Goal: Transaction & Acquisition: Obtain resource

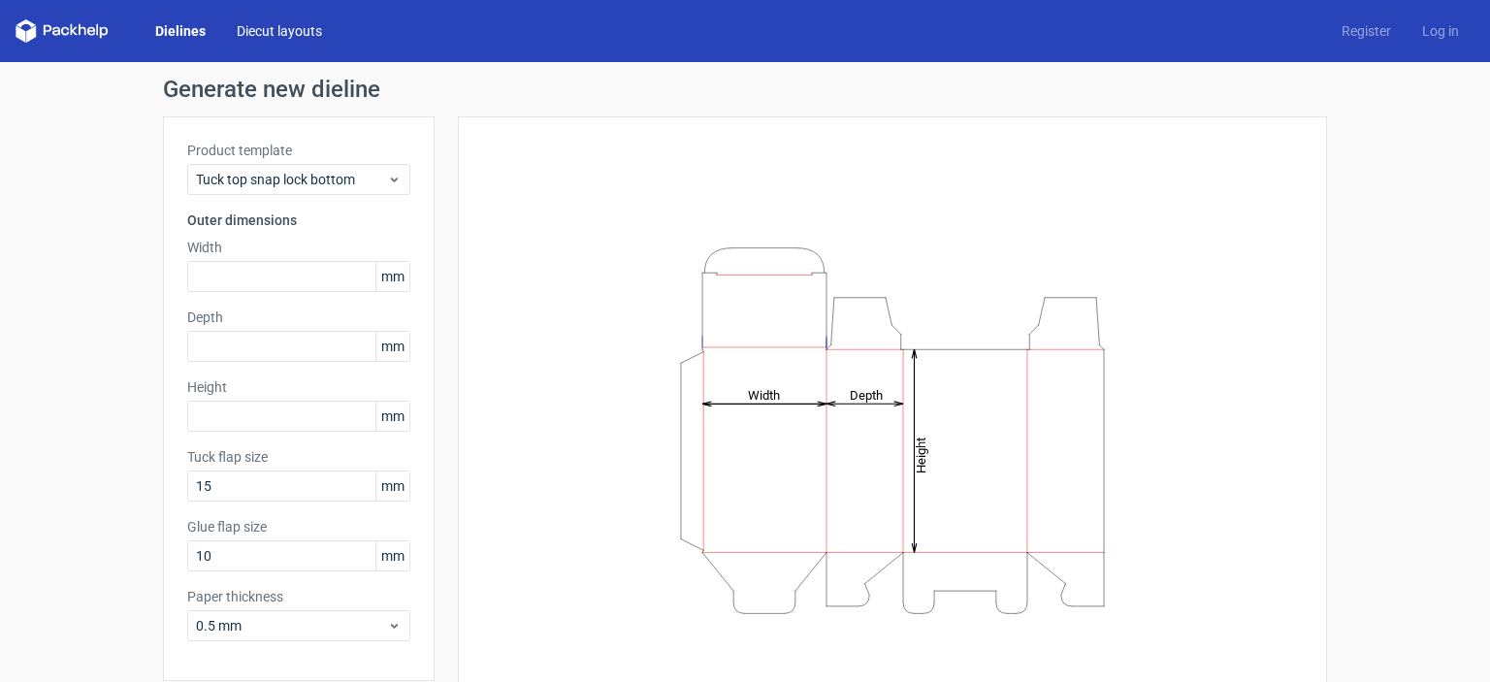
click at [253, 34] on link "Diecut layouts" at bounding box center [279, 30] width 116 height 19
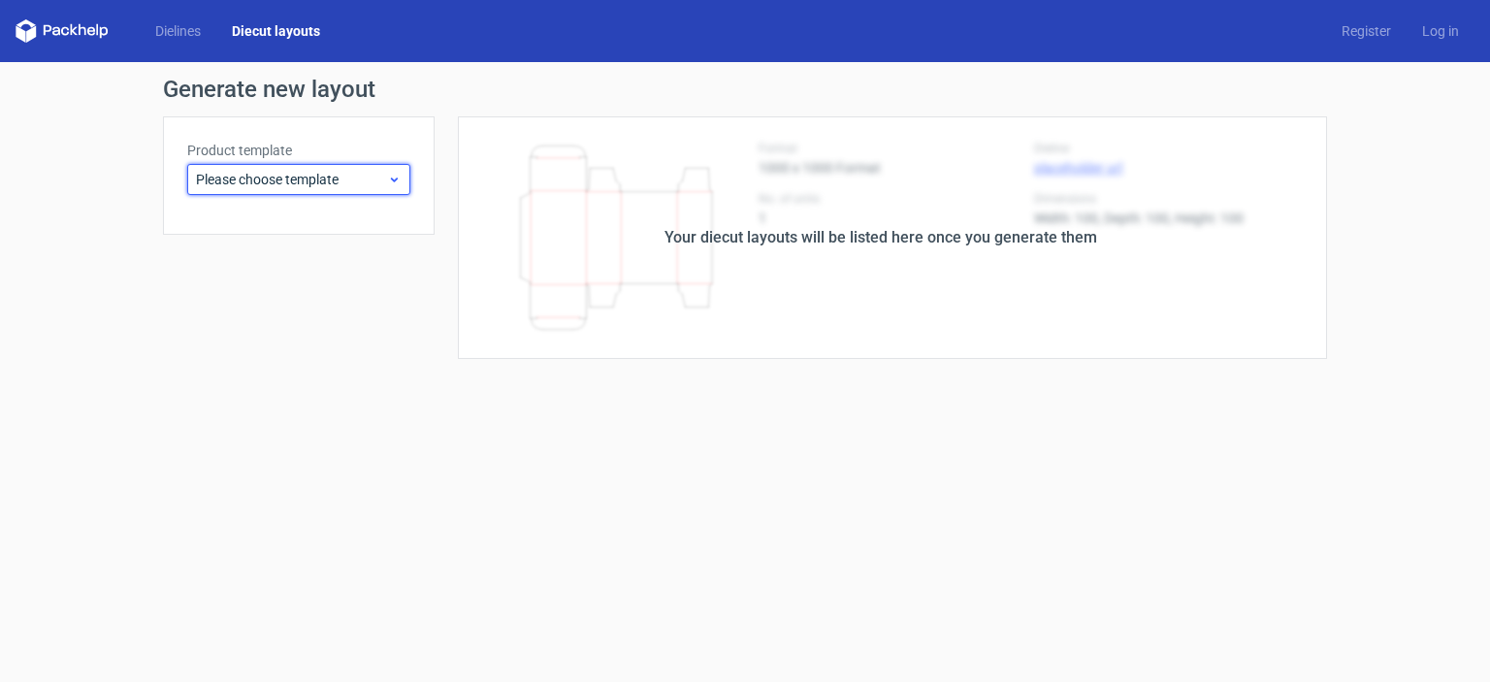
click at [370, 186] on span "Please choose template" at bounding box center [291, 179] width 191 height 19
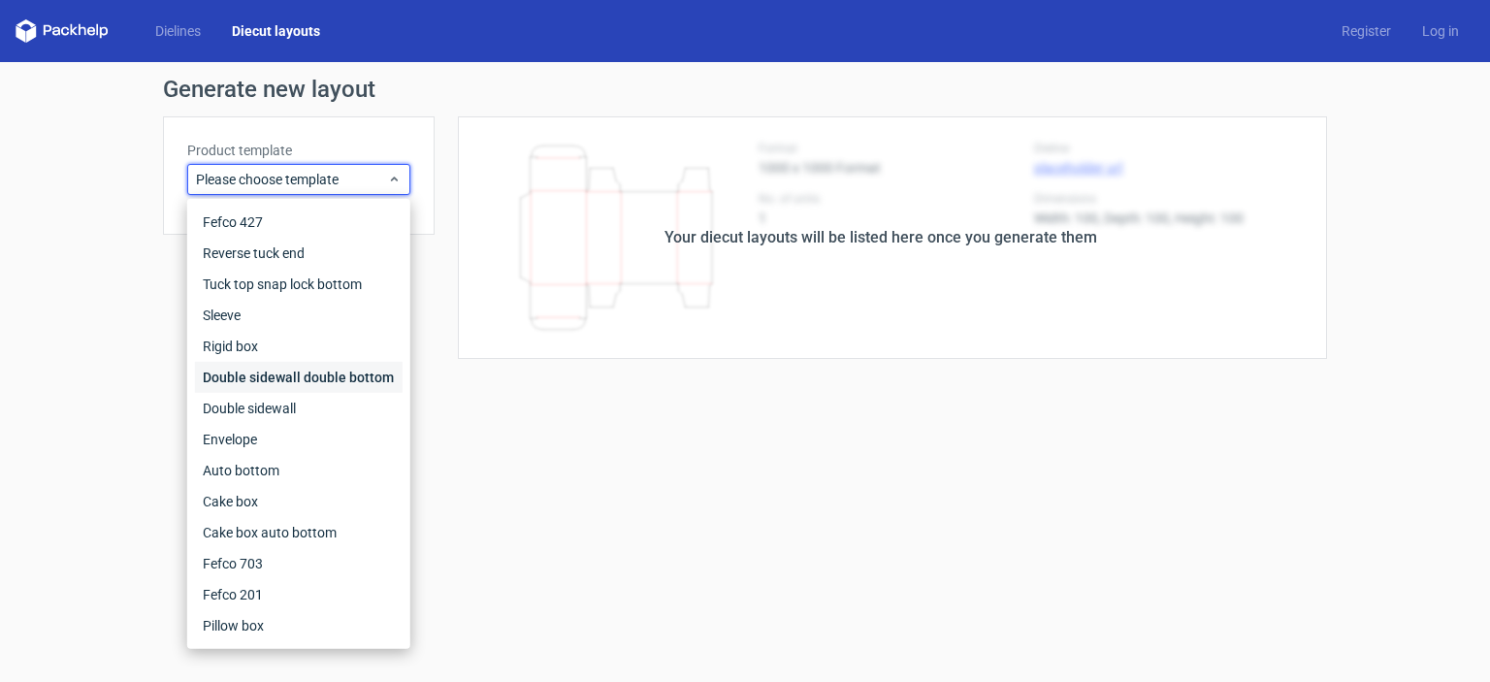
click at [237, 379] on div "Double sidewall double bottom" at bounding box center [299, 377] width 208 height 31
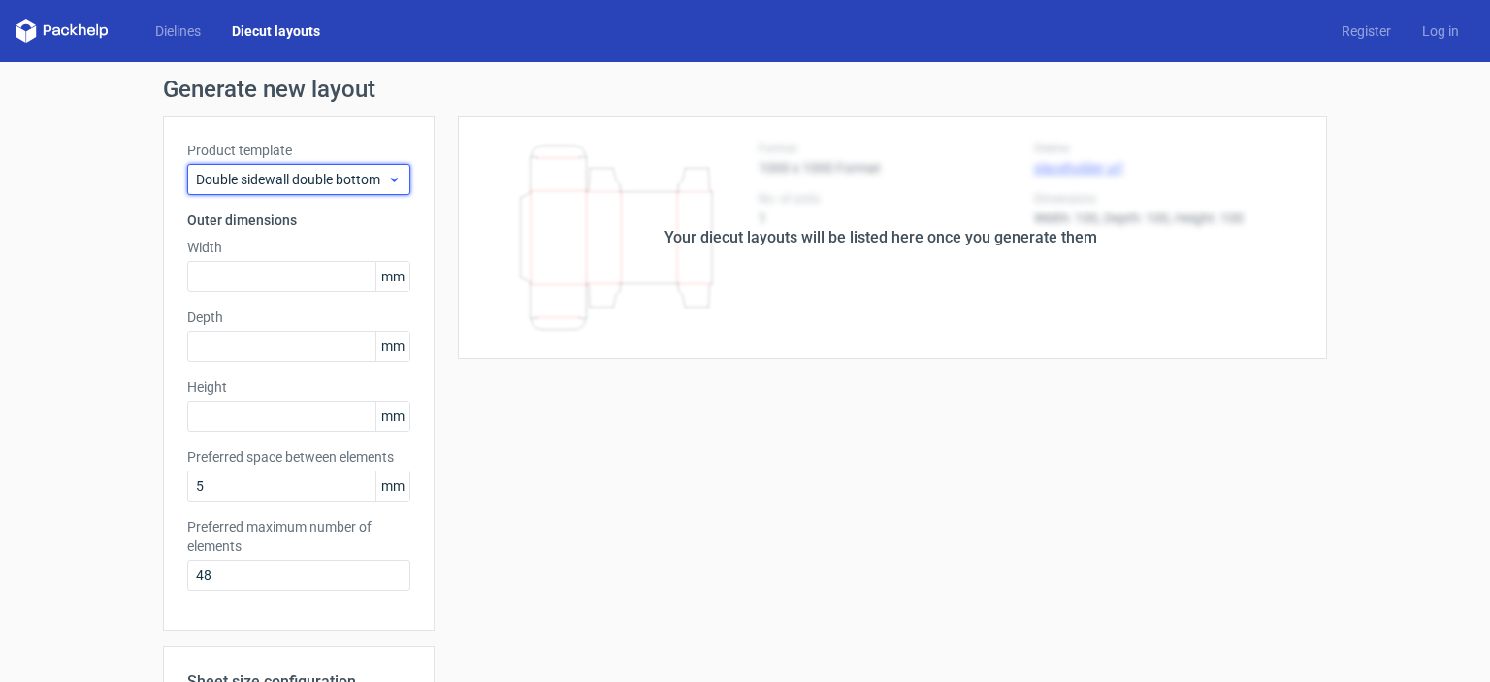
click at [335, 179] on span "Double sidewall double bottom" at bounding box center [291, 179] width 191 height 19
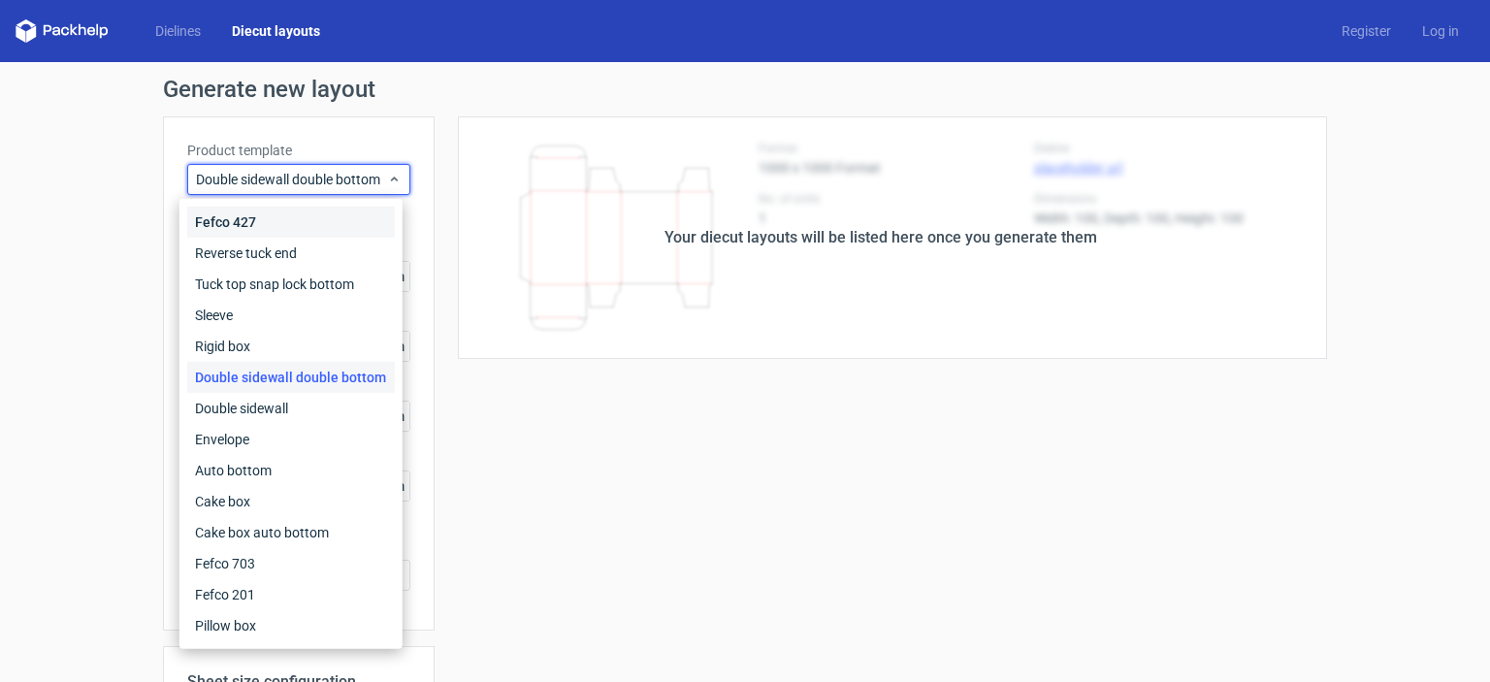
click at [314, 216] on div "Fefco 427" at bounding box center [291, 222] width 208 height 31
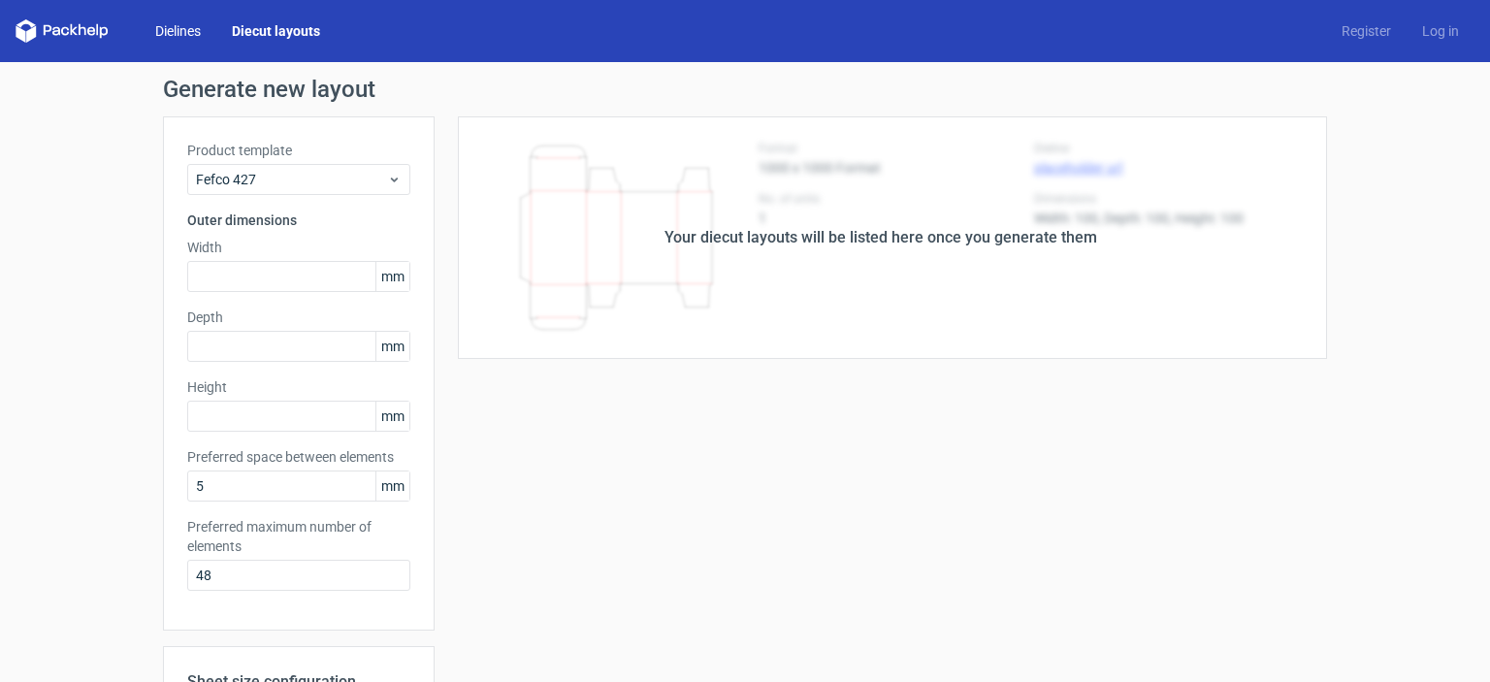
click at [185, 23] on link "Dielines" at bounding box center [178, 30] width 77 height 19
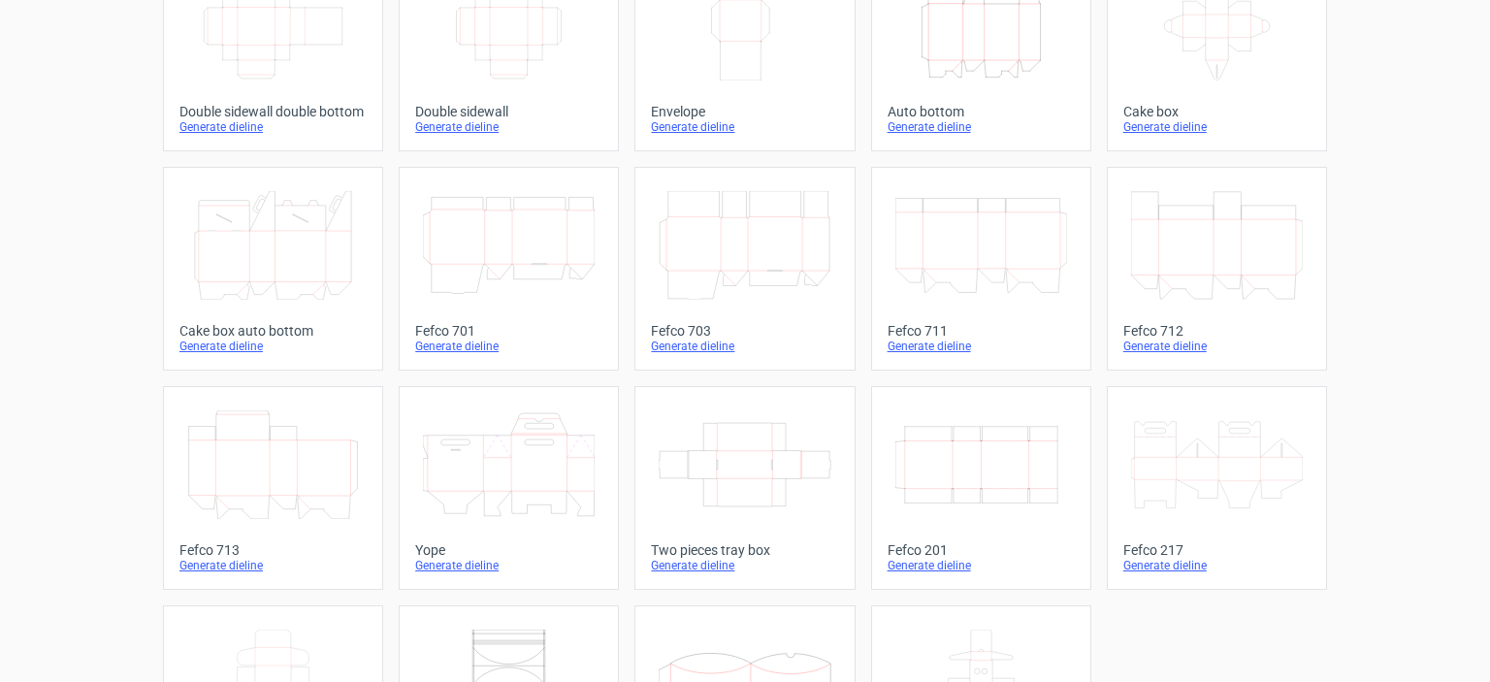
scroll to position [528, 0]
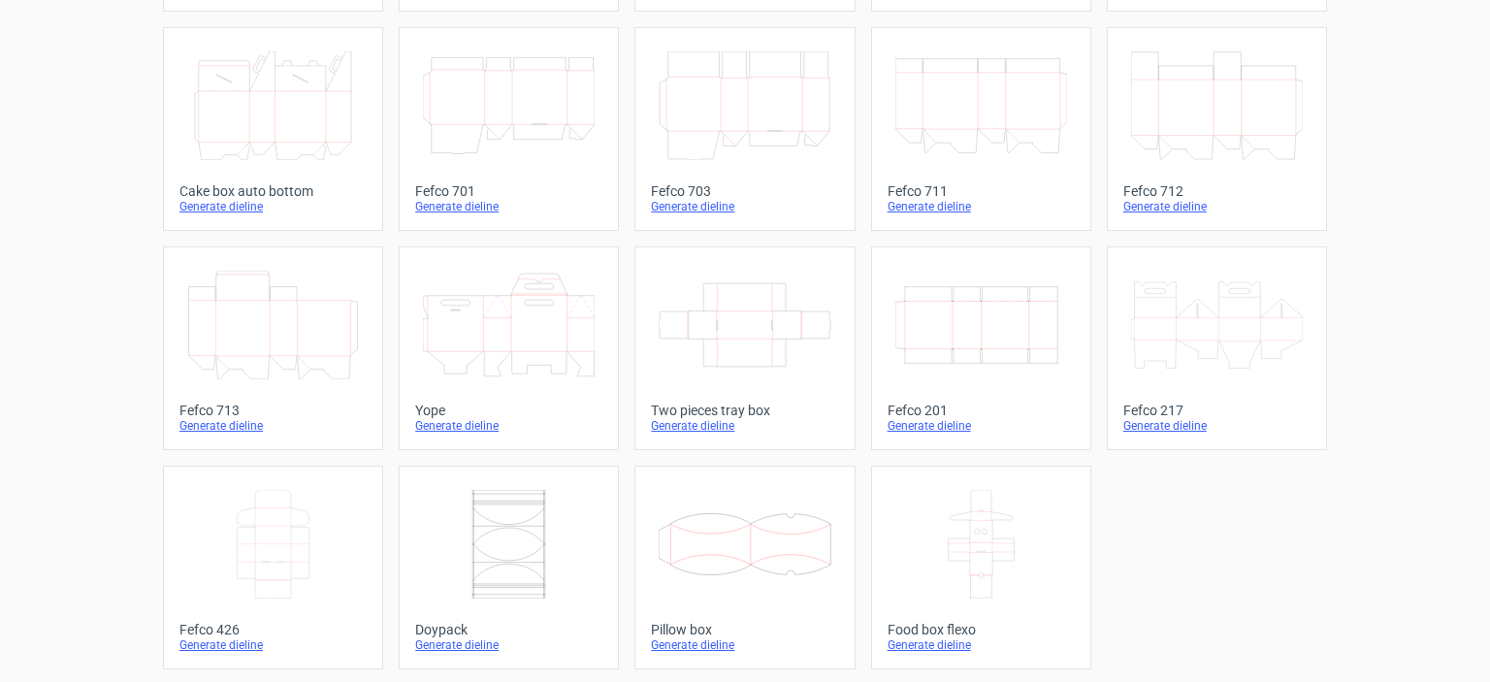
click at [949, 322] on icon "Width Depth Height" at bounding box center [982, 325] width 172 height 109
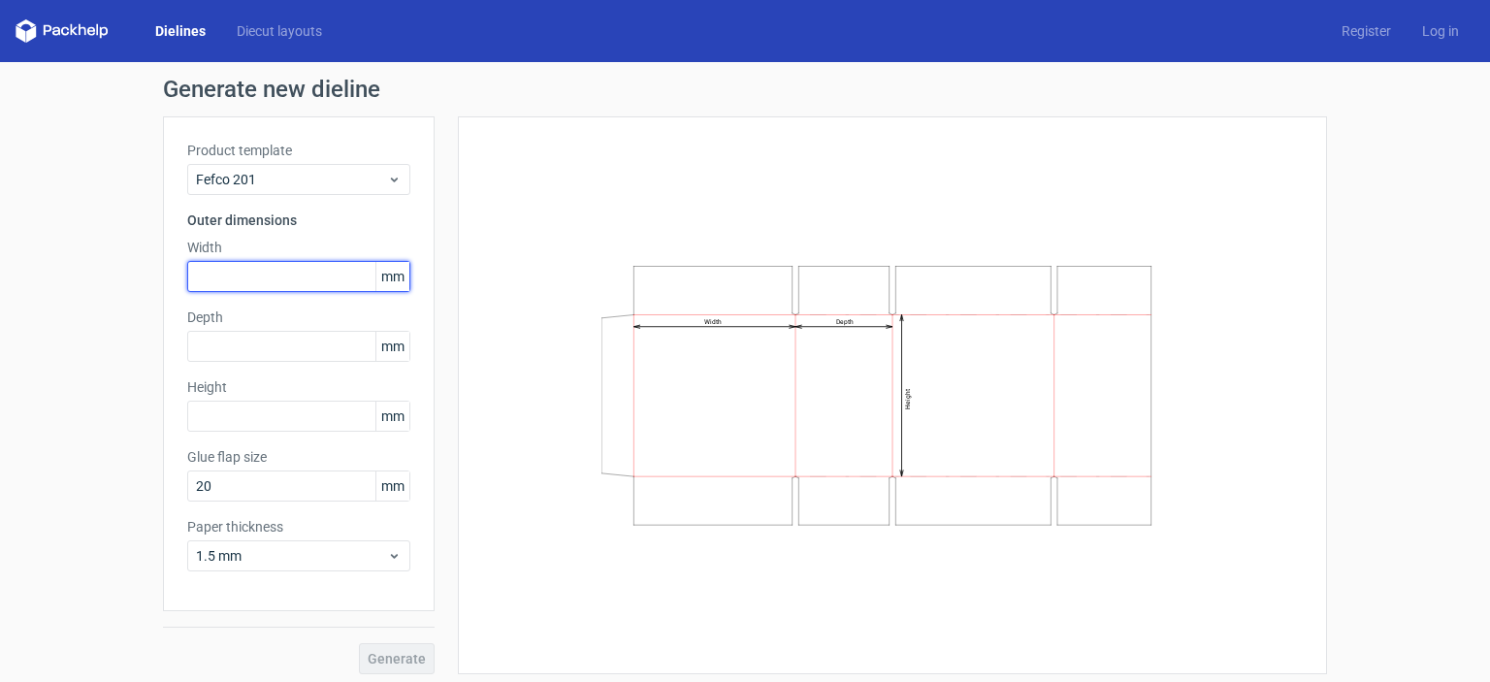
click at [223, 278] on input "text" at bounding box center [298, 276] width 223 height 31
type input "400"
click at [532, 203] on div "Width Depth Height" at bounding box center [892, 395] width 821 height 509
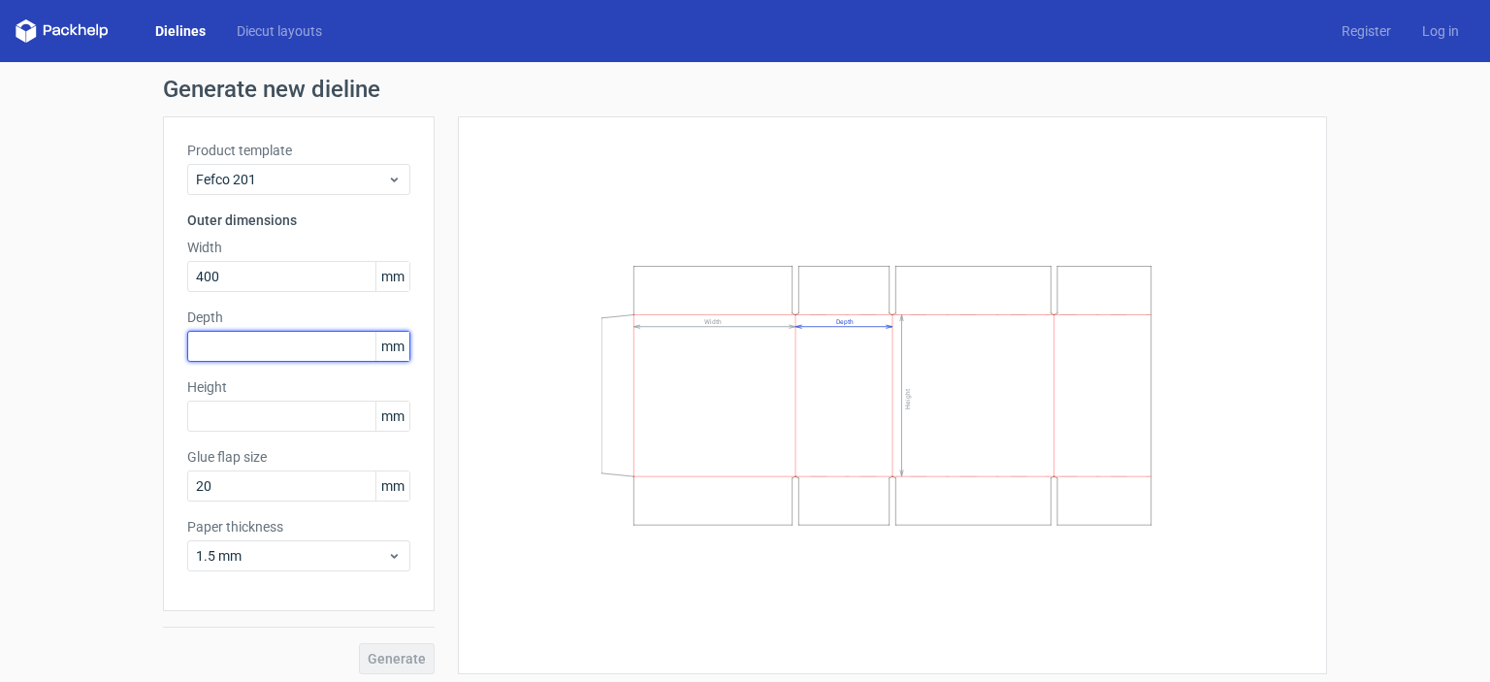
click at [225, 345] on input "text" at bounding box center [298, 346] width 223 height 31
type input "350"
click at [85, 332] on div "Generate new dieline Product template Fefco 201 Outer dimensions Width 400 mm D…" at bounding box center [745, 376] width 1490 height 628
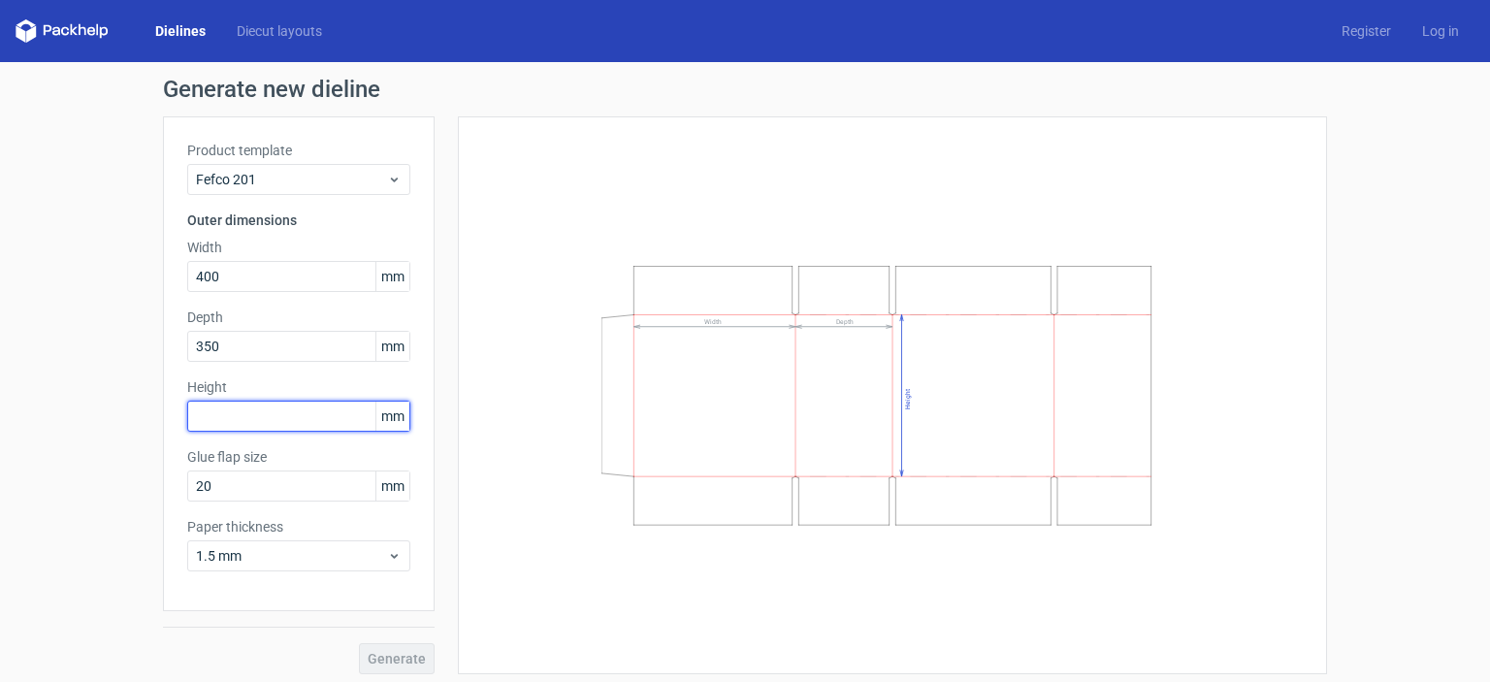
click at [212, 422] on input "text" at bounding box center [298, 416] width 223 height 31
type input "140"
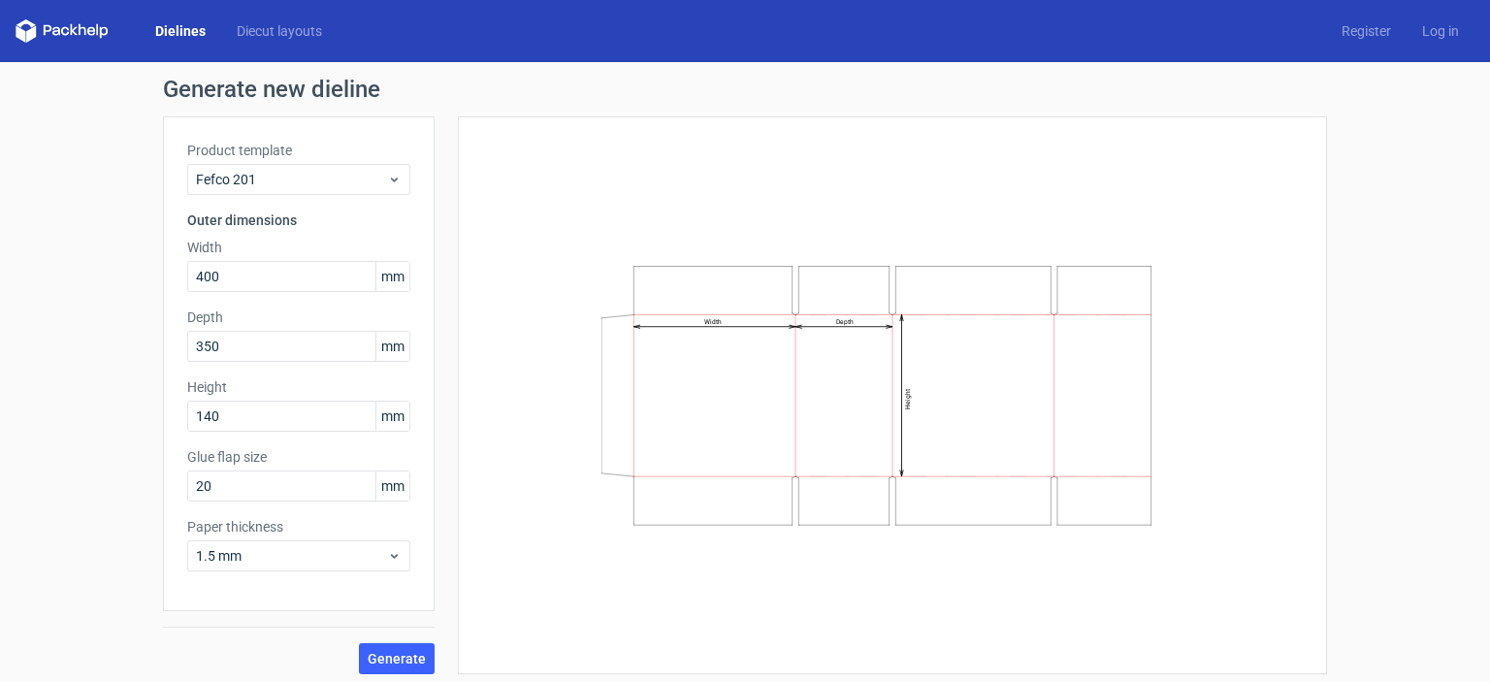
click at [78, 383] on div "Generate new dieline Product template Fefco 201 Outer dimensions Width 400 mm D…" at bounding box center [745, 376] width 1490 height 628
click at [212, 483] on input "20" at bounding box center [298, 486] width 223 height 31
type input "2"
type input "175"
click at [100, 476] on div "Generate new dieline Product template Fefco 201 Outer dimensions Width 400 mm D…" at bounding box center [745, 376] width 1490 height 628
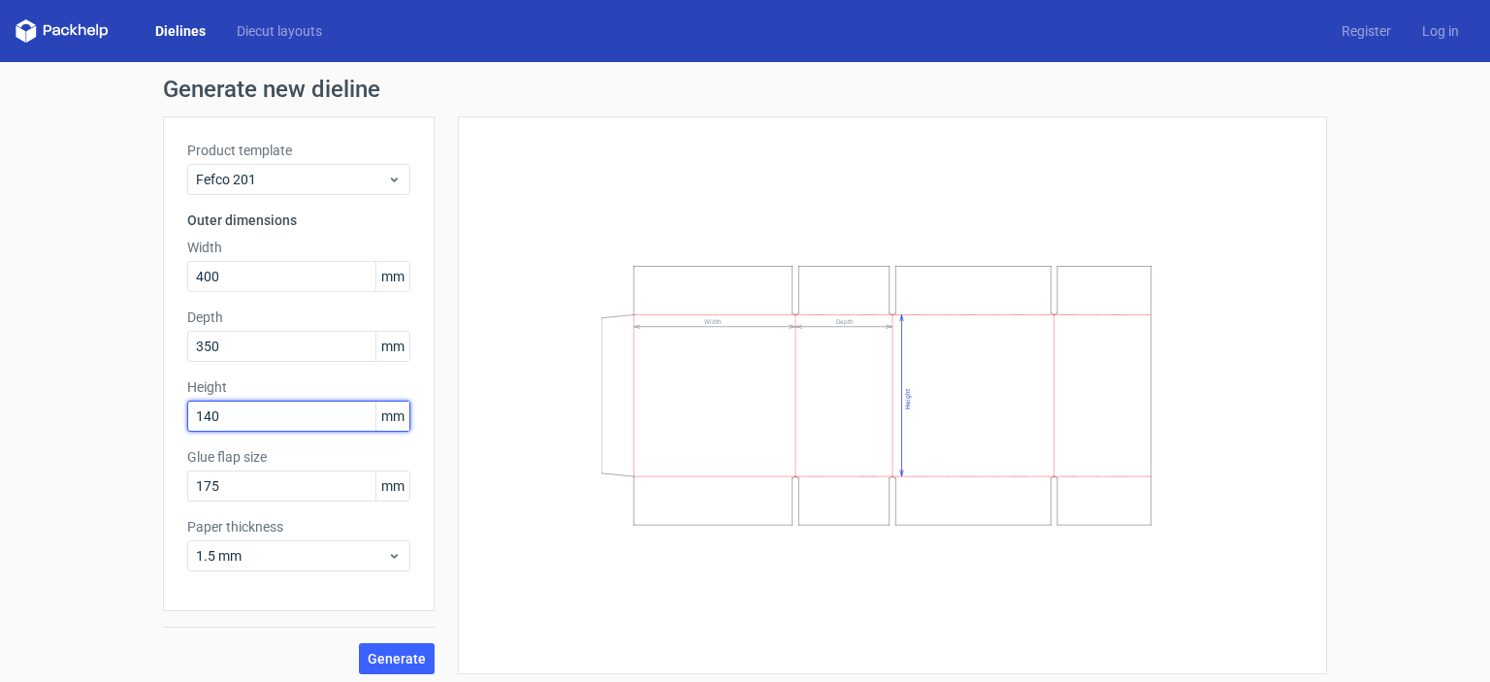
click at [221, 420] on input "140" at bounding box center [298, 416] width 223 height 31
type input "1"
type input "400"
click at [51, 363] on div "Generate new dieline Product template Fefco 201 Outer dimensions Width 400 mm D…" at bounding box center [745, 376] width 1490 height 628
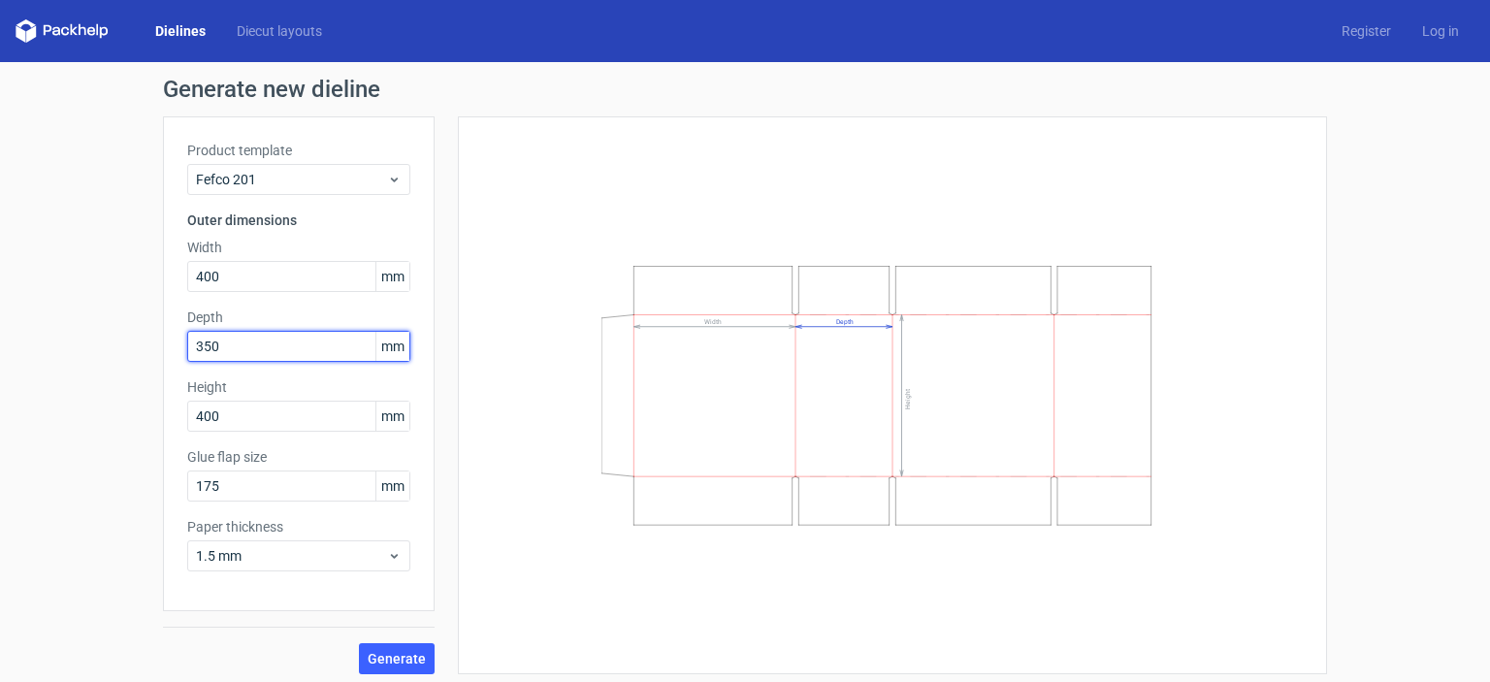
click at [228, 348] on input "350" at bounding box center [298, 346] width 223 height 31
type input "3"
type input "140"
click at [63, 318] on div "Generate new dieline Product template Fefco 201 Outer dimensions Width 400 mm D…" at bounding box center [745, 376] width 1490 height 628
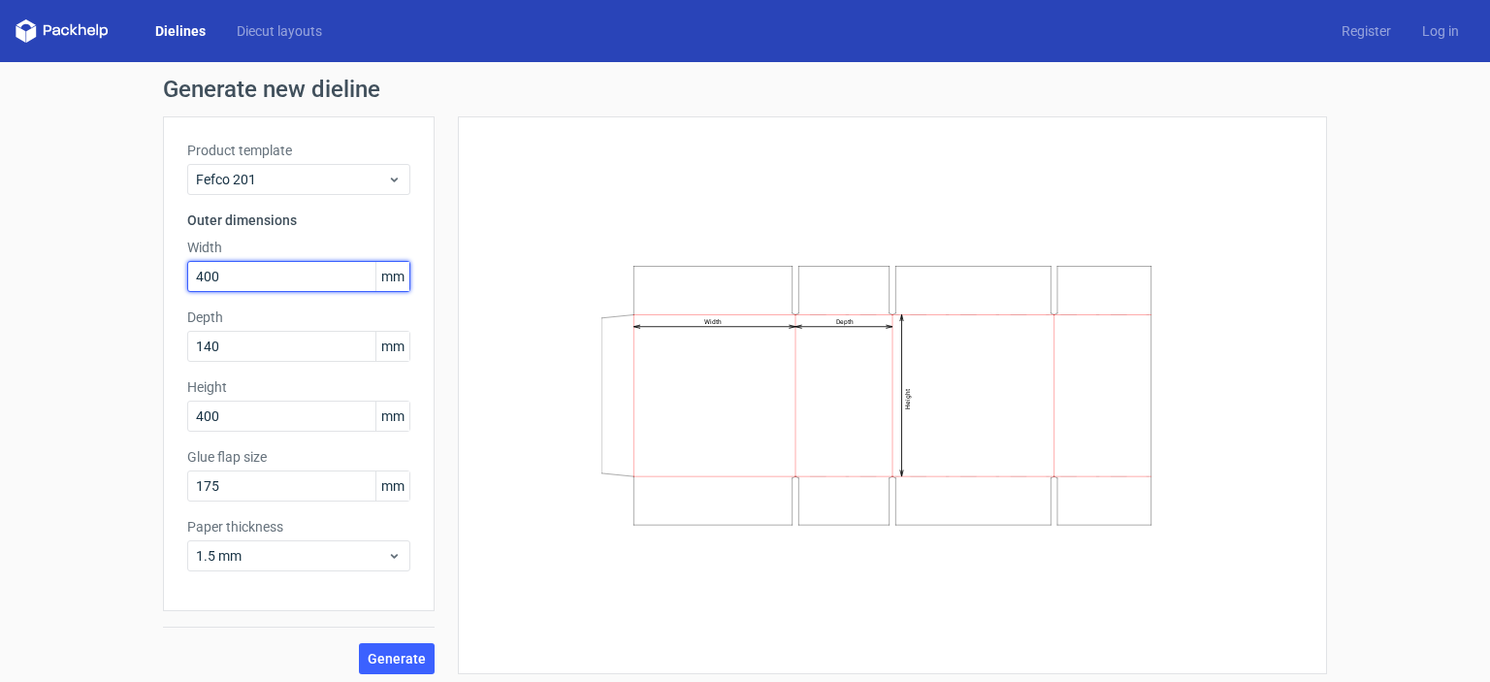
click at [221, 278] on input "400" at bounding box center [298, 276] width 223 height 31
type input "4"
type input "350"
click at [34, 288] on div "Generate new dieline Product template Fefco 201 Outer dimensions Width 350 mm D…" at bounding box center [745, 376] width 1490 height 628
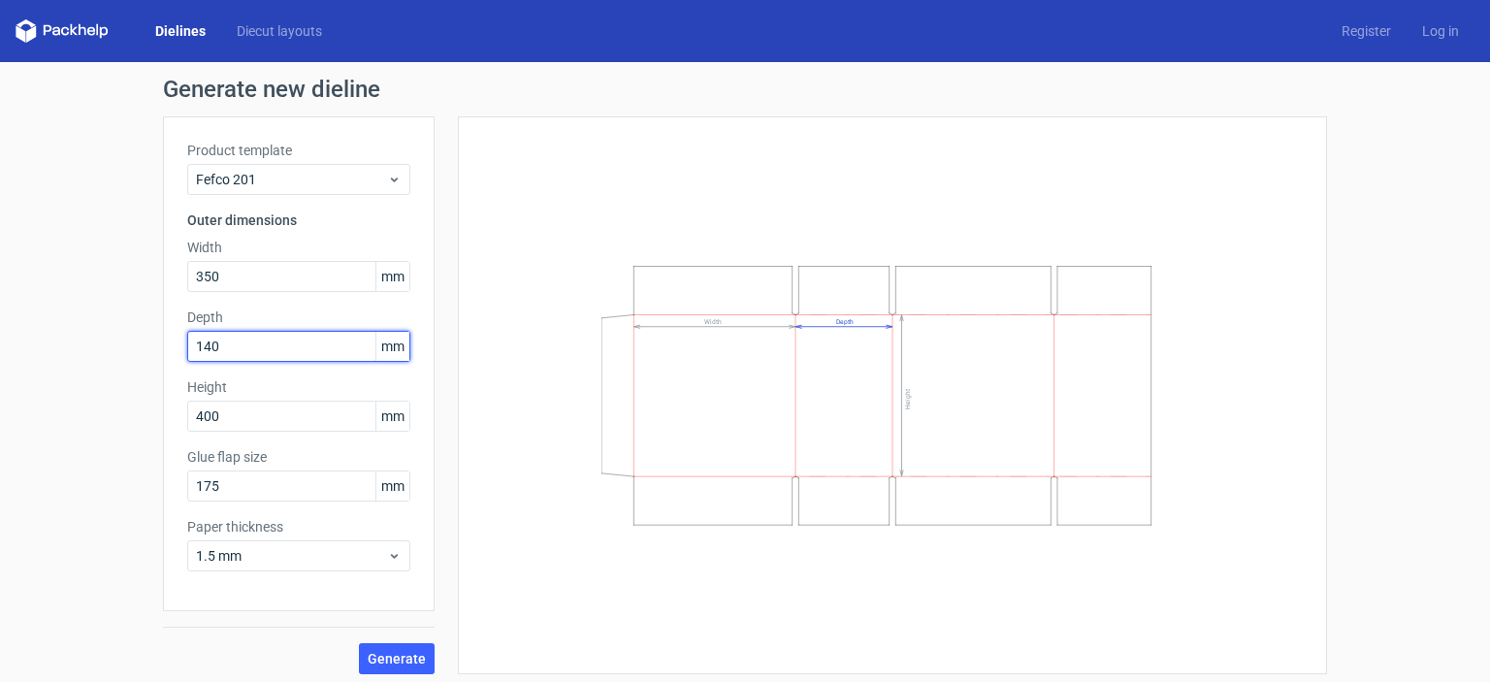
click at [220, 344] on input "140" at bounding box center [298, 346] width 223 height 31
click at [220, 343] on input "140" at bounding box center [298, 346] width 223 height 31
type input "1"
type input "350"
click at [78, 319] on div "Generate new dieline Product template Fefco 201 Outer dimensions Width 350 mm D…" at bounding box center [745, 376] width 1490 height 628
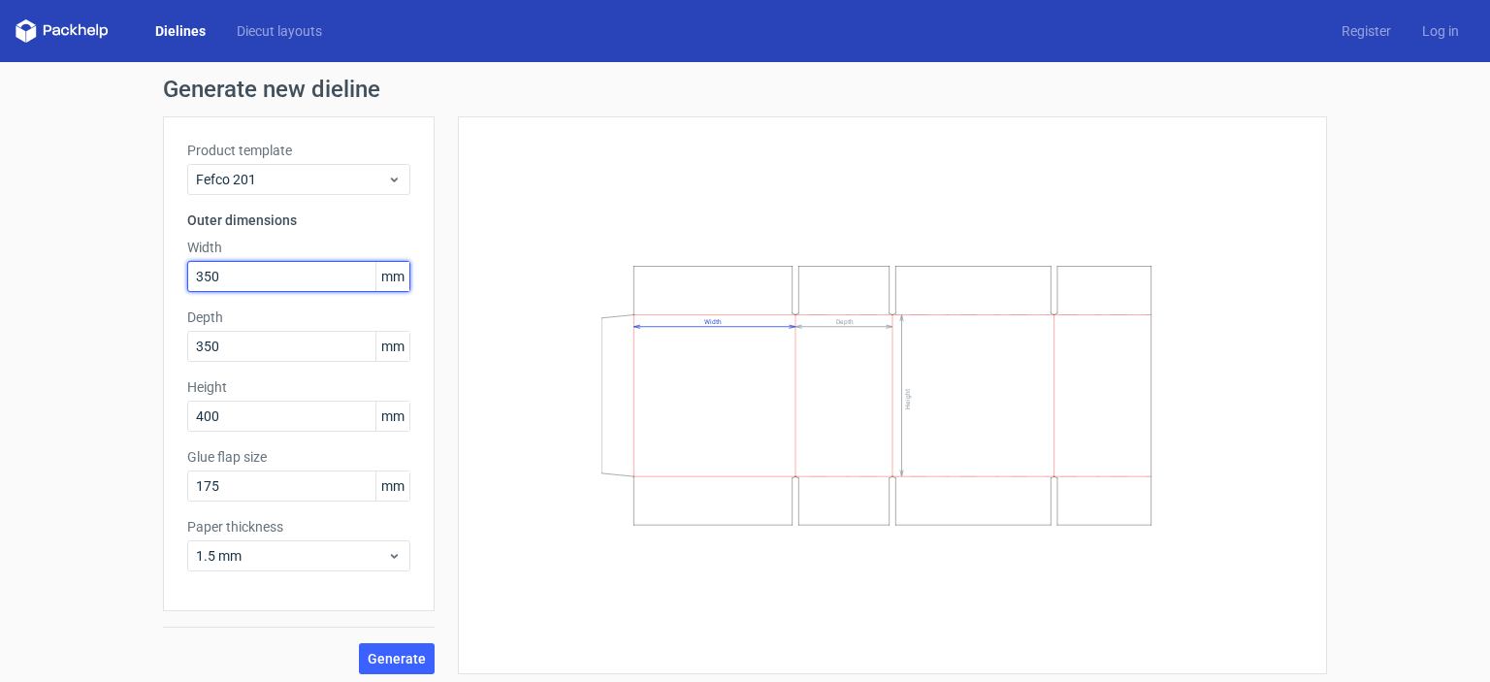
click at [221, 278] on input "350" at bounding box center [298, 276] width 223 height 31
type input "3"
type input "400"
click at [49, 288] on div "Generate new dieline Product template Fefco 201 Outer dimensions Width 400 mm D…" at bounding box center [745, 376] width 1490 height 628
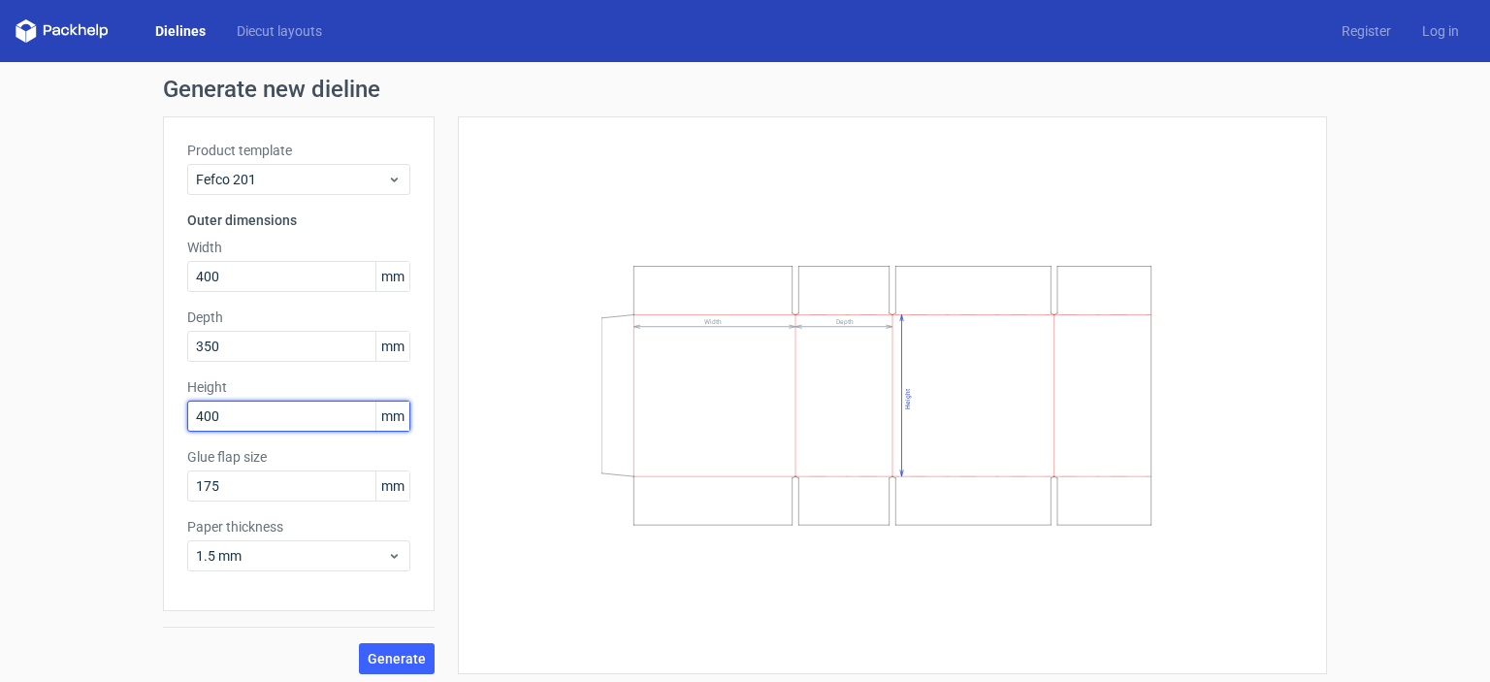
click at [221, 407] on input "400" at bounding box center [298, 416] width 223 height 31
type input "4"
type input "140"
click at [59, 402] on div "Generate new dieline Product template Fefco 201 Outer dimensions Width 400 mm D…" at bounding box center [745, 376] width 1490 height 628
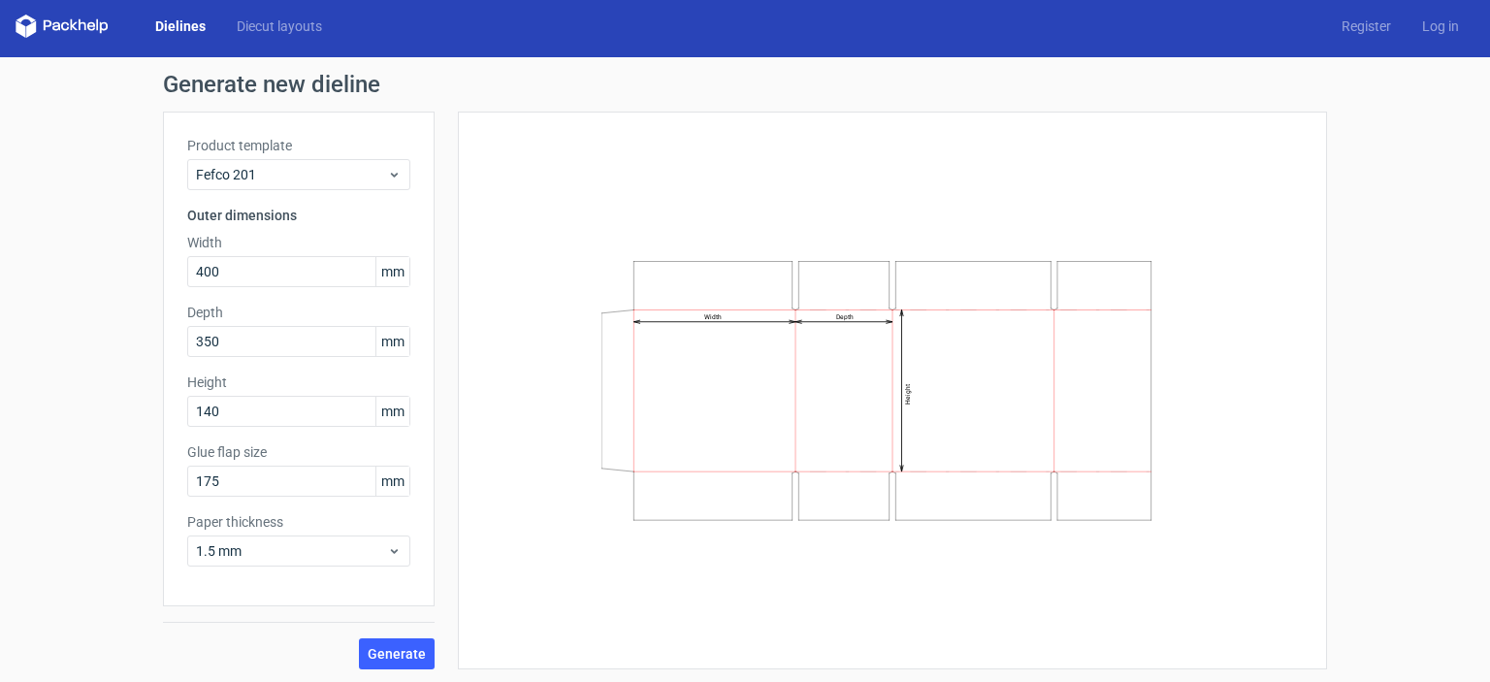
scroll to position [7, 0]
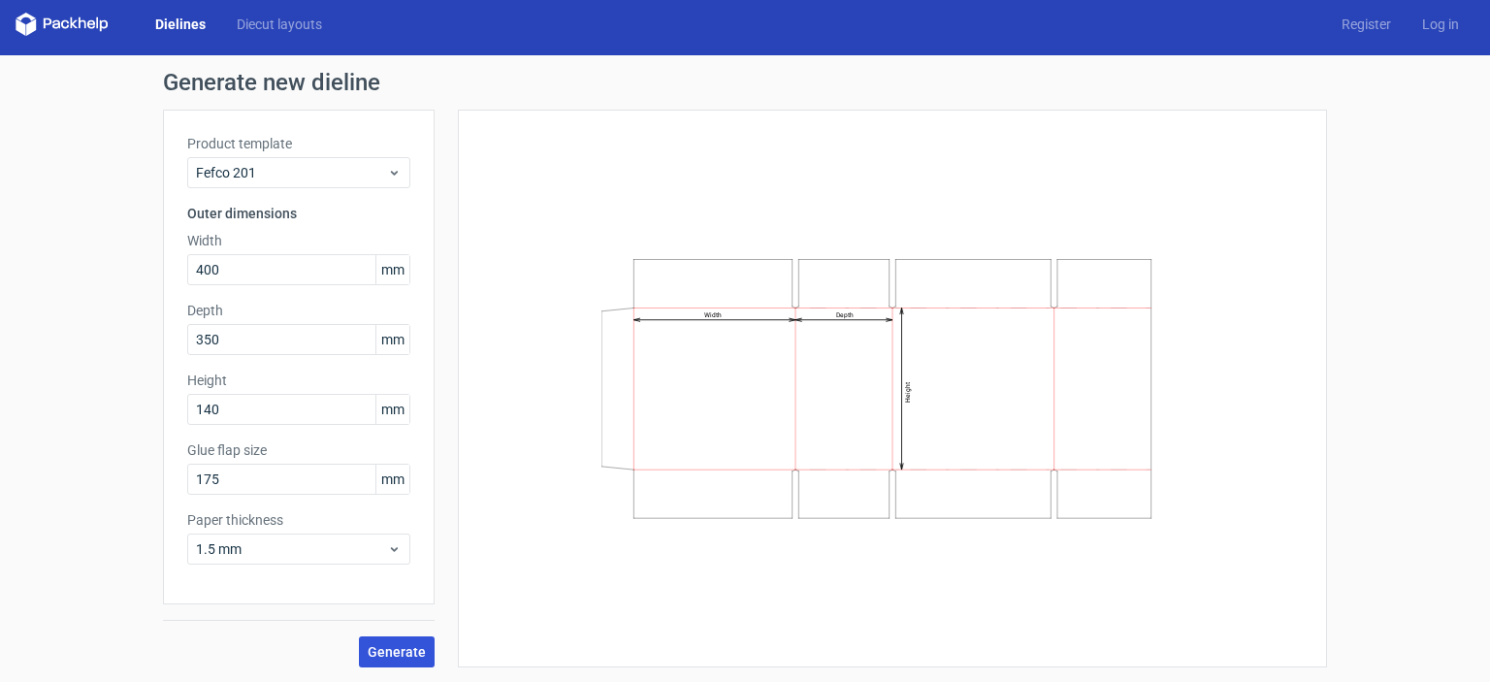
click at [383, 652] on span "Generate" at bounding box center [397, 652] width 58 height 14
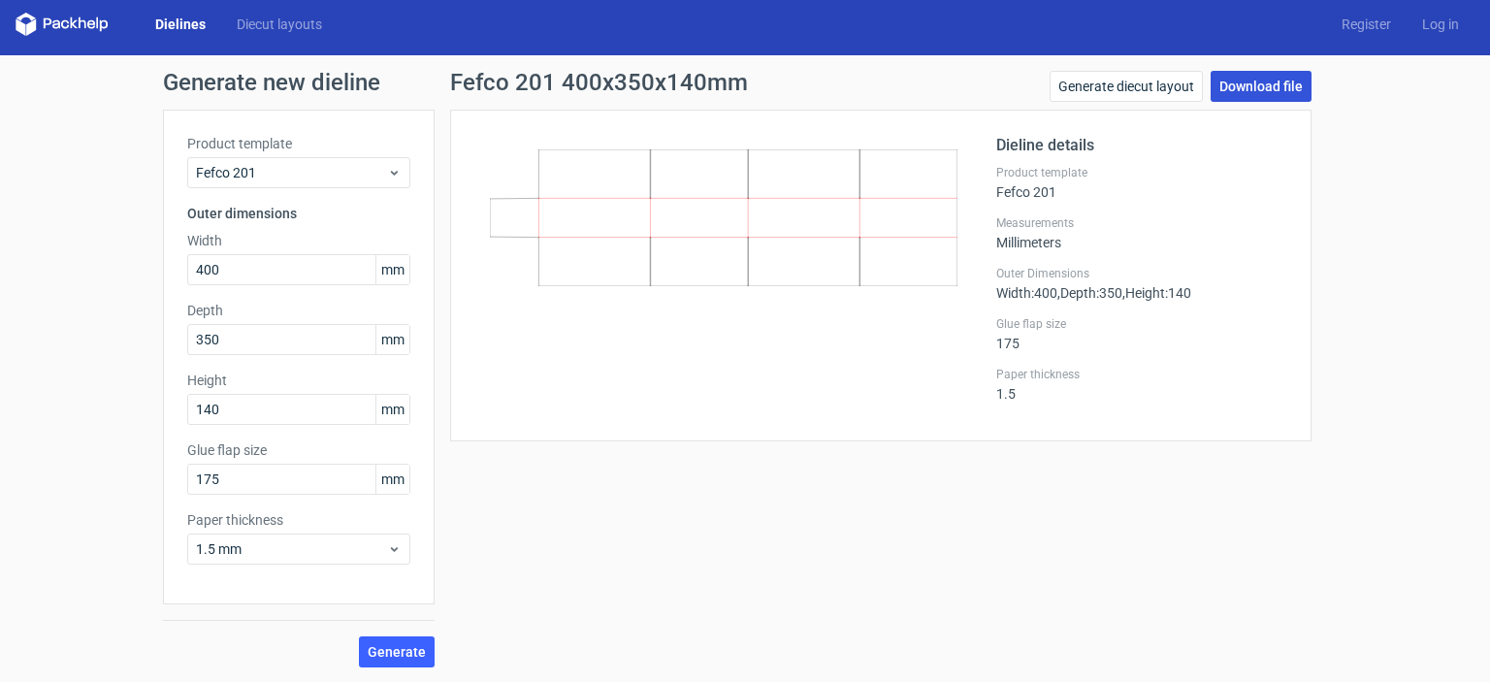
click at [1246, 88] on link "Download file" at bounding box center [1261, 86] width 101 height 31
click at [1289, 95] on link "Download file" at bounding box center [1261, 86] width 101 height 31
click at [1096, 90] on link "Generate diecut layout" at bounding box center [1126, 86] width 153 height 31
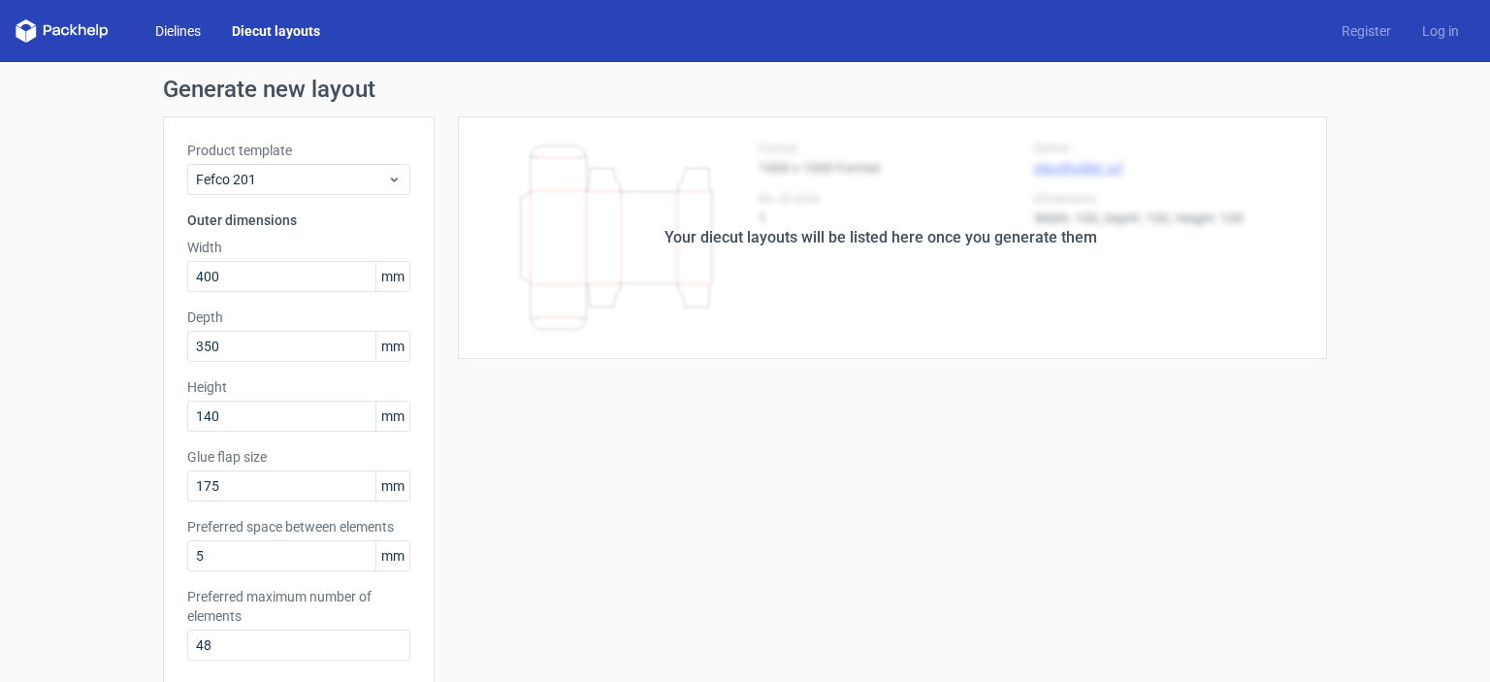
click at [167, 29] on link "Dielines" at bounding box center [178, 30] width 77 height 19
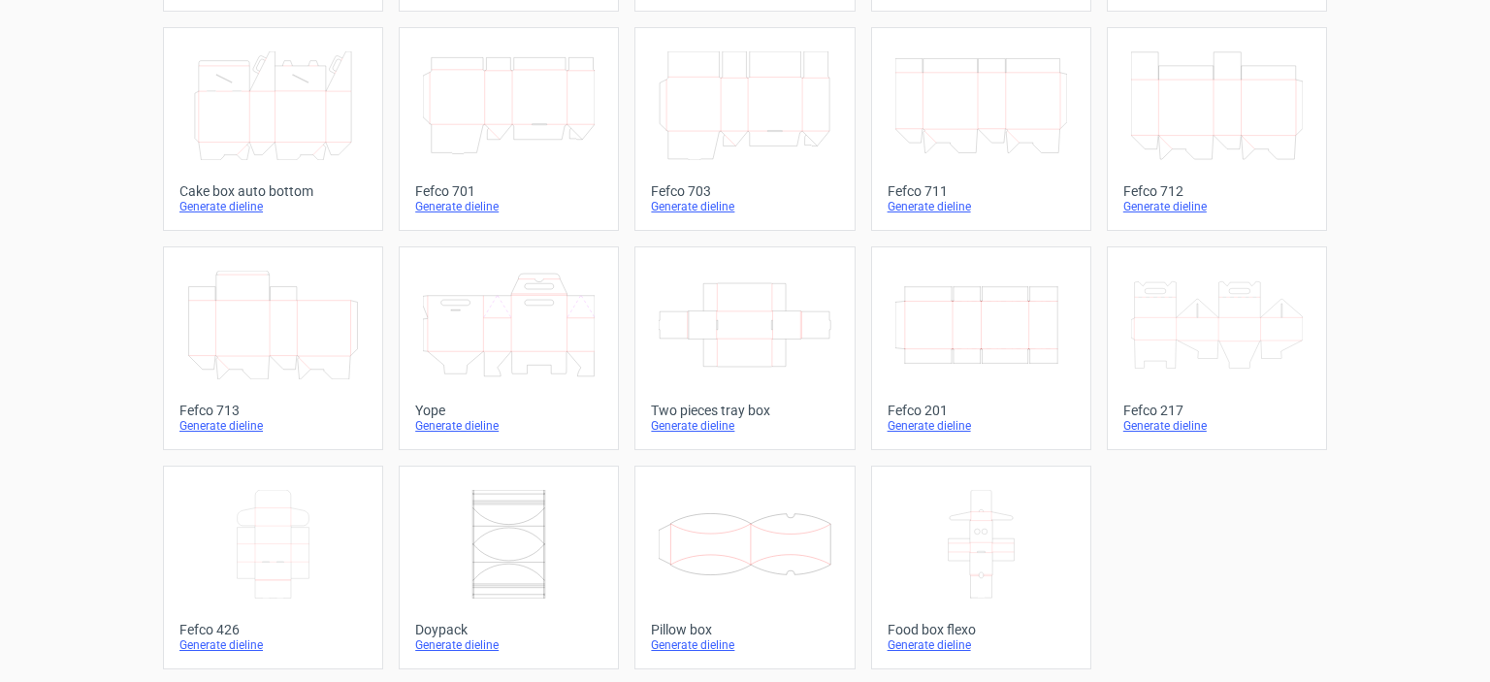
scroll to position [528, 0]
click at [939, 335] on icon "Width Depth Height" at bounding box center [982, 325] width 172 height 109
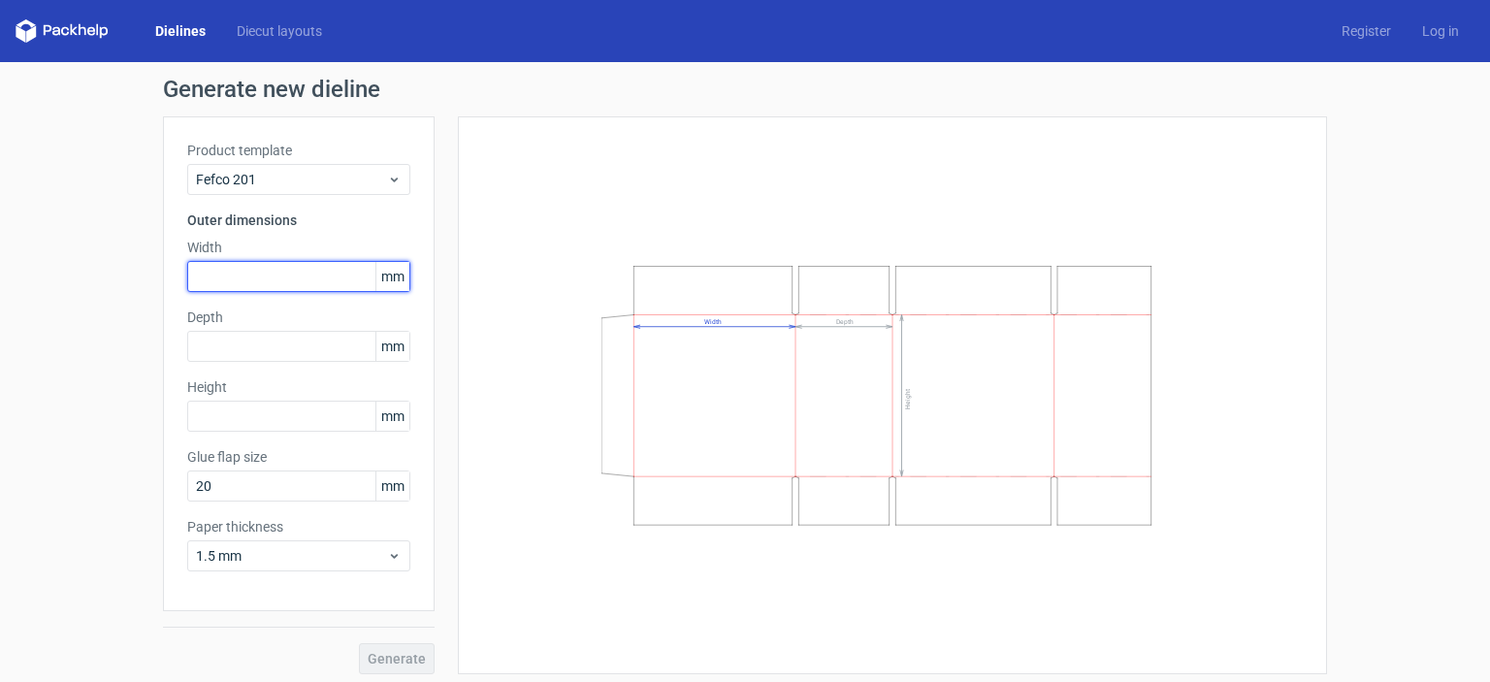
click at [213, 275] on input "text" at bounding box center [298, 276] width 223 height 31
type input "400"
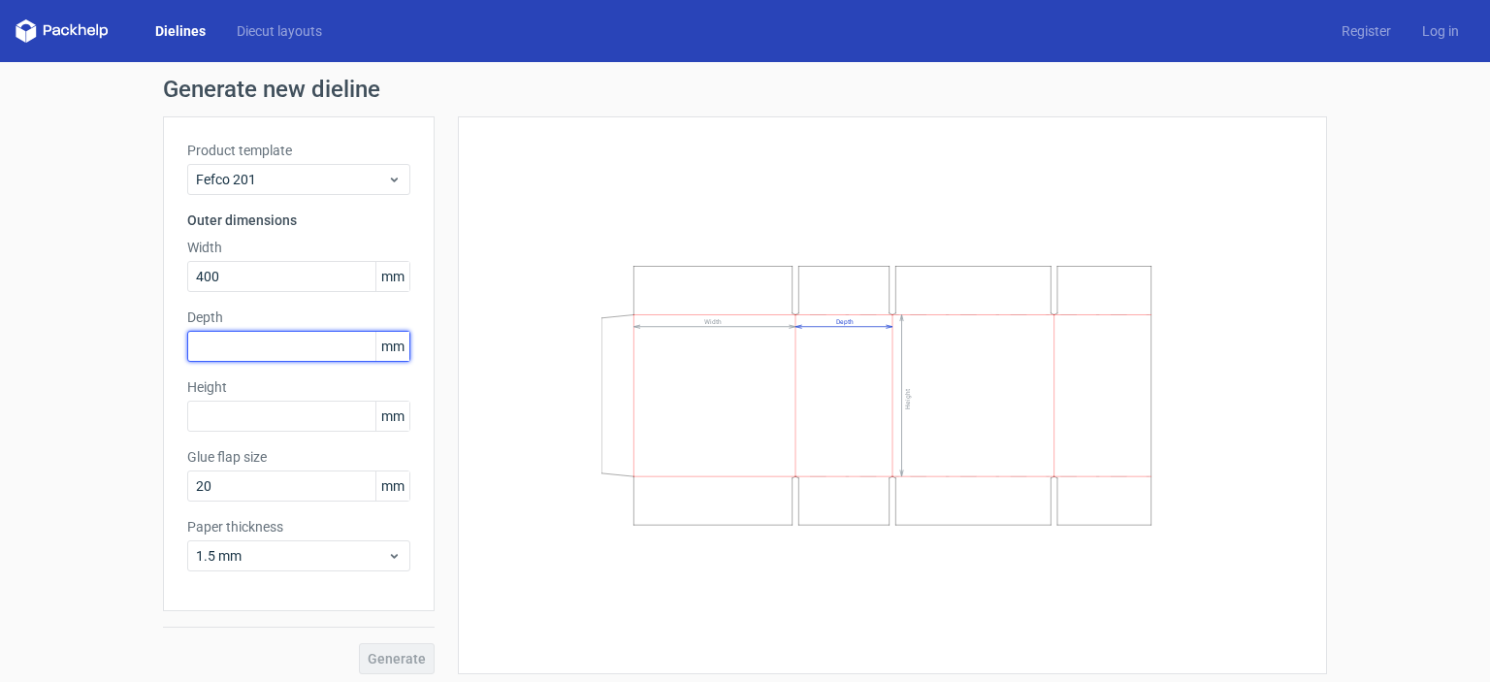
click at [210, 351] on input "text" at bounding box center [298, 346] width 223 height 31
type input "350"
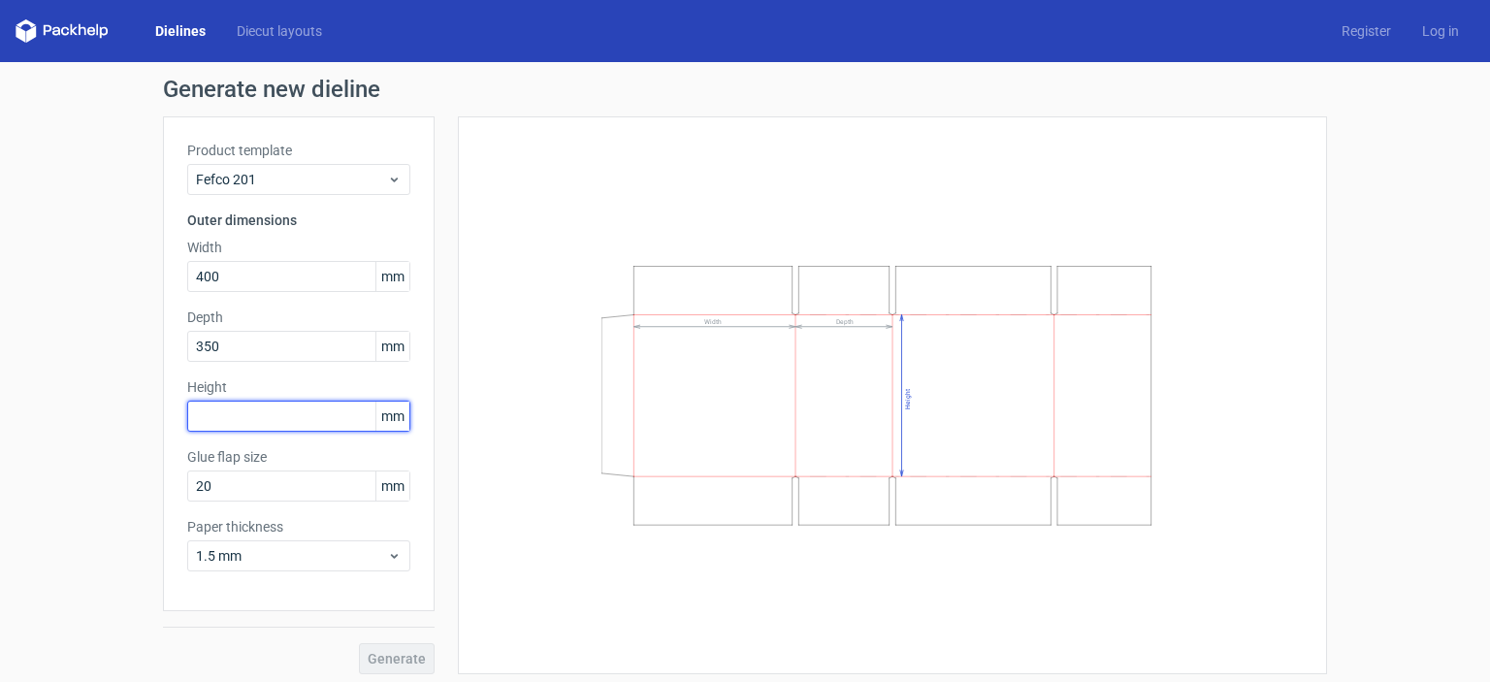
click at [221, 410] on input "text" at bounding box center [298, 416] width 223 height 31
type input "140"
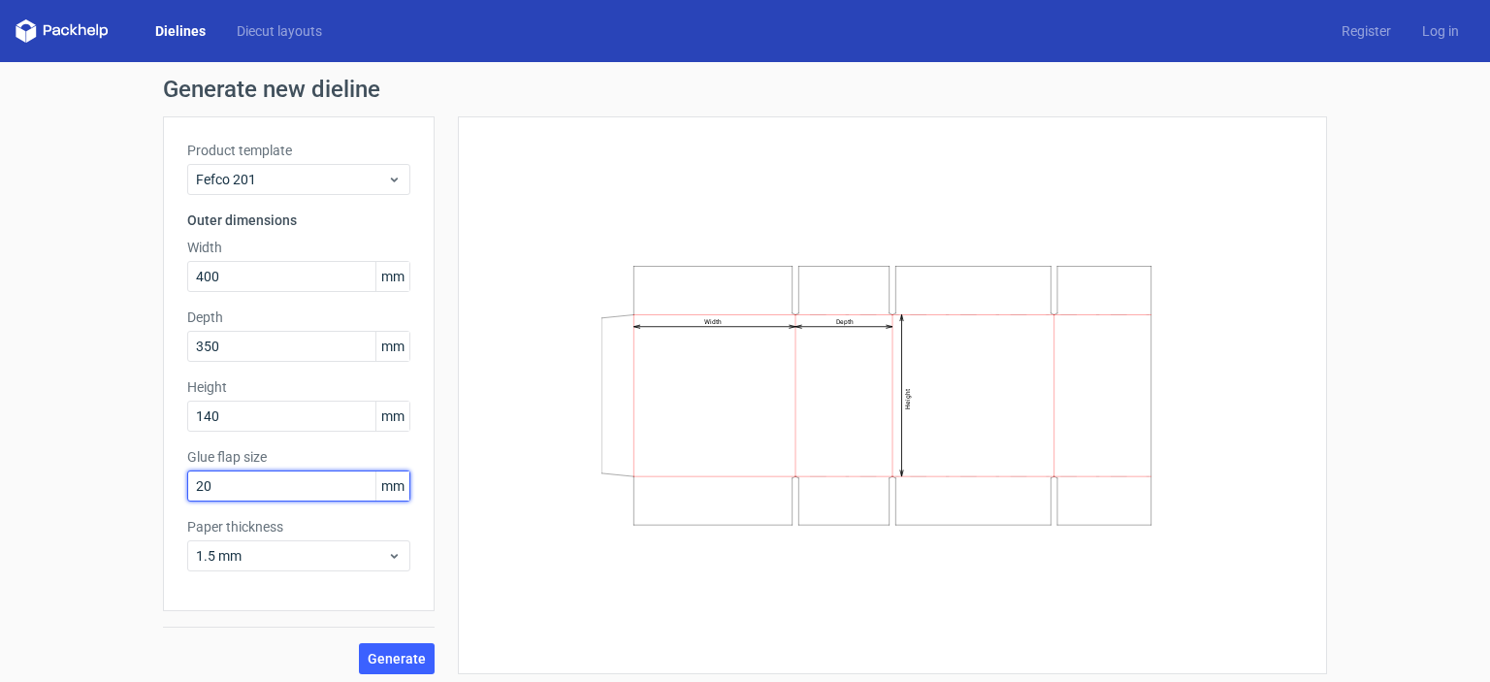
click at [233, 490] on input "20" at bounding box center [298, 486] width 223 height 31
type input "2"
type input "175"
click at [359, 643] on button "Generate" at bounding box center [397, 658] width 76 height 31
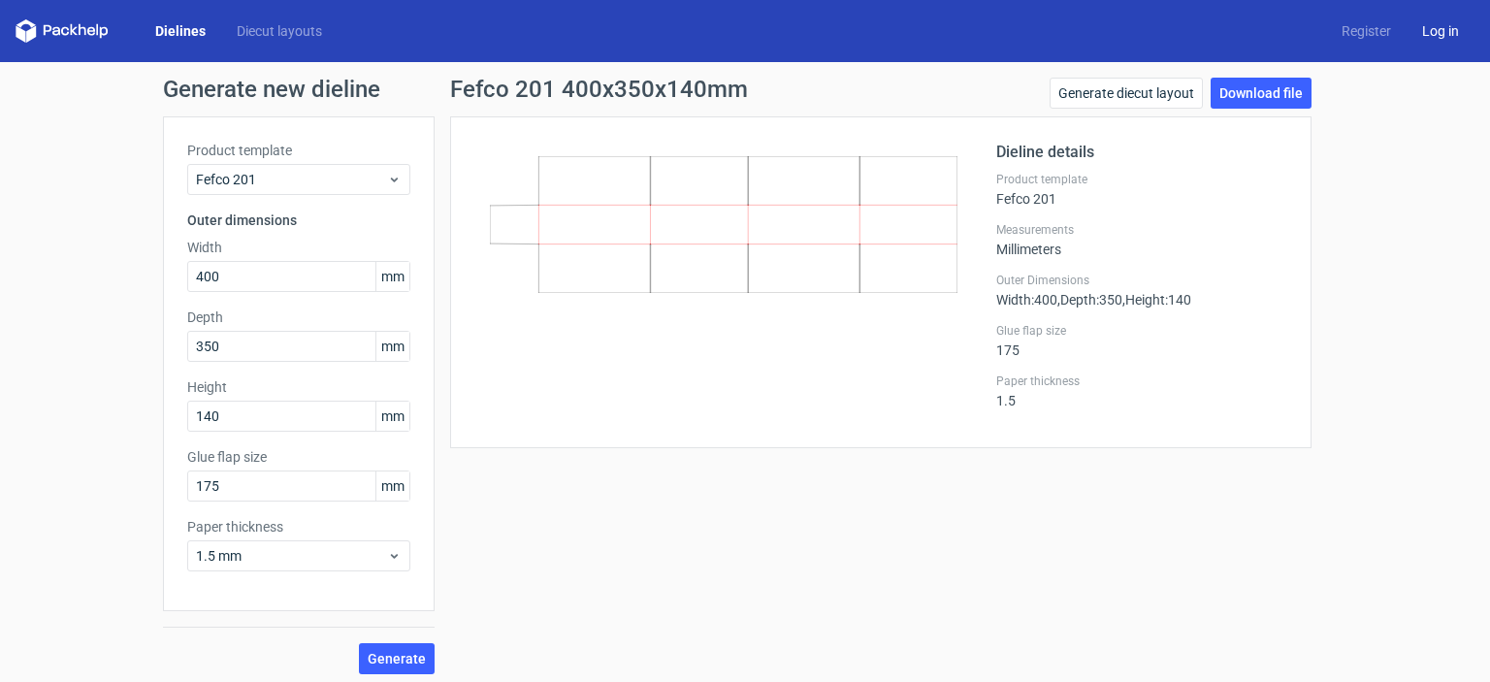
click at [1443, 31] on link "Log in" at bounding box center [1441, 30] width 68 height 19
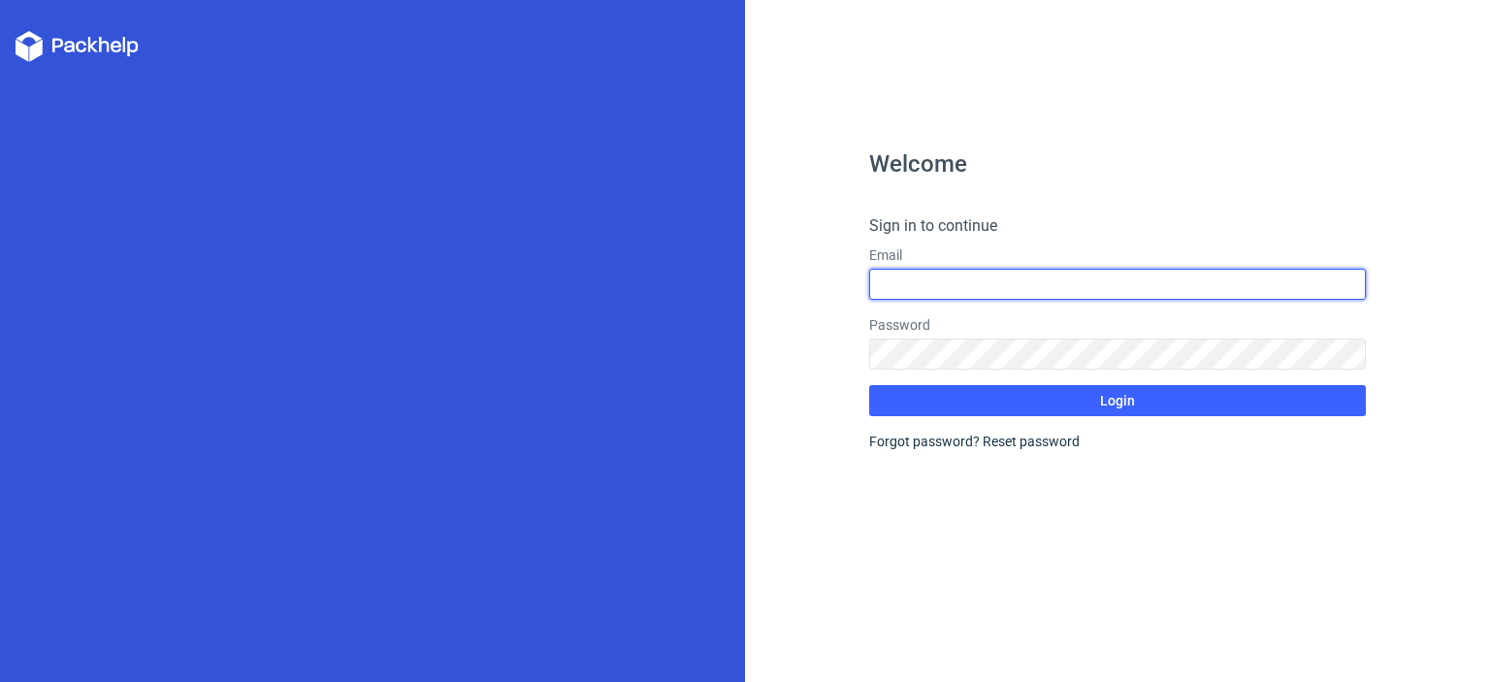
click at [983, 289] on input "text" at bounding box center [1117, 284] width 497 height 31
type input "[EMAIL_ADDRESS][DOMAIN_NAME]"
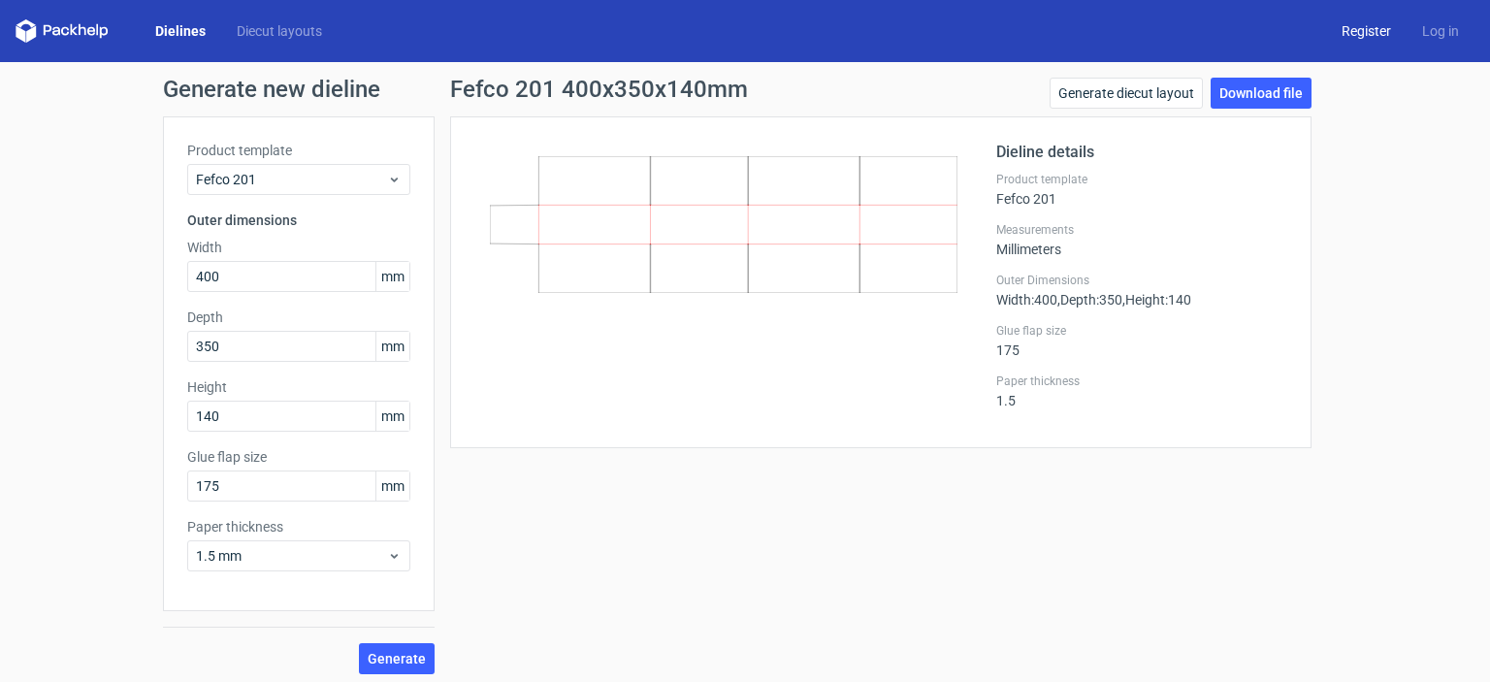
click at [1357, 32] on link "Register" at bounding box center [1366, 30] width 81 height 19
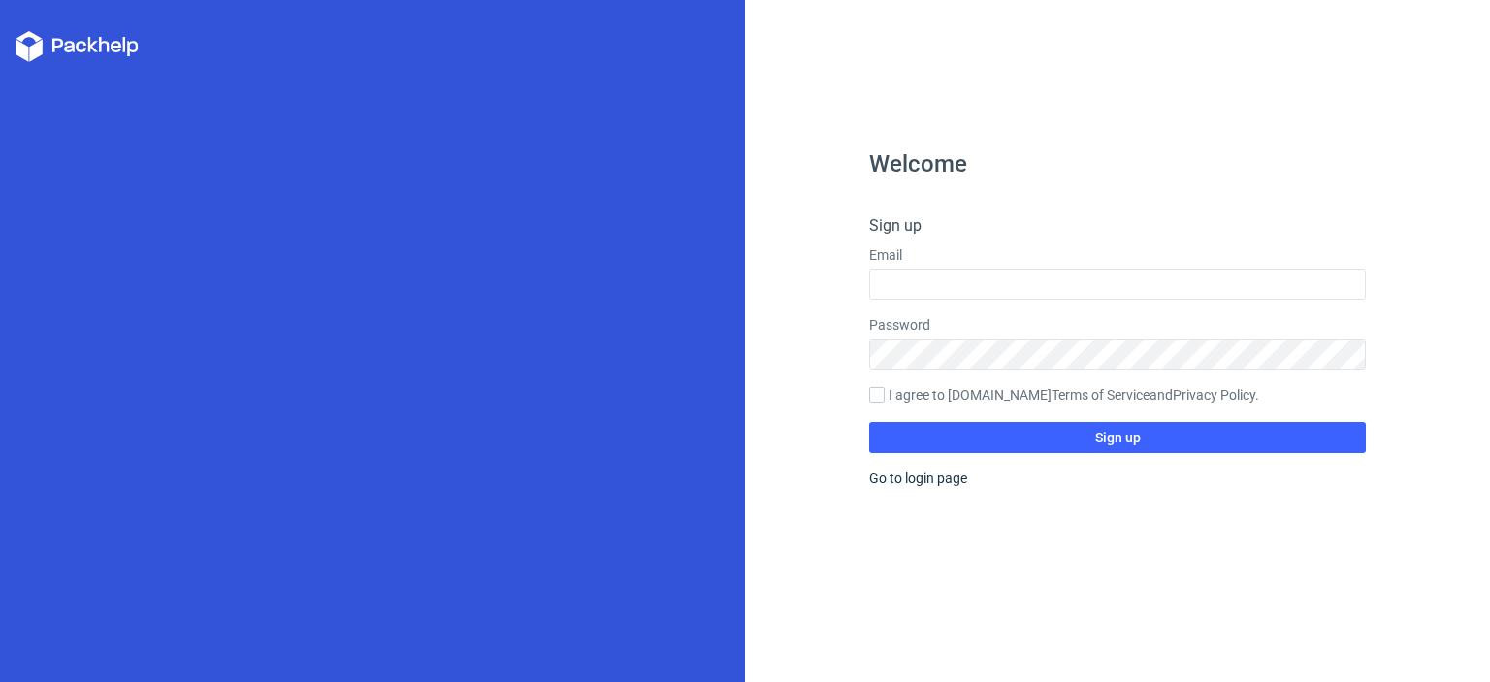
click at [908, 228] on h4 "Sign up" at bounding box center [1117, 225] width 497 height 23
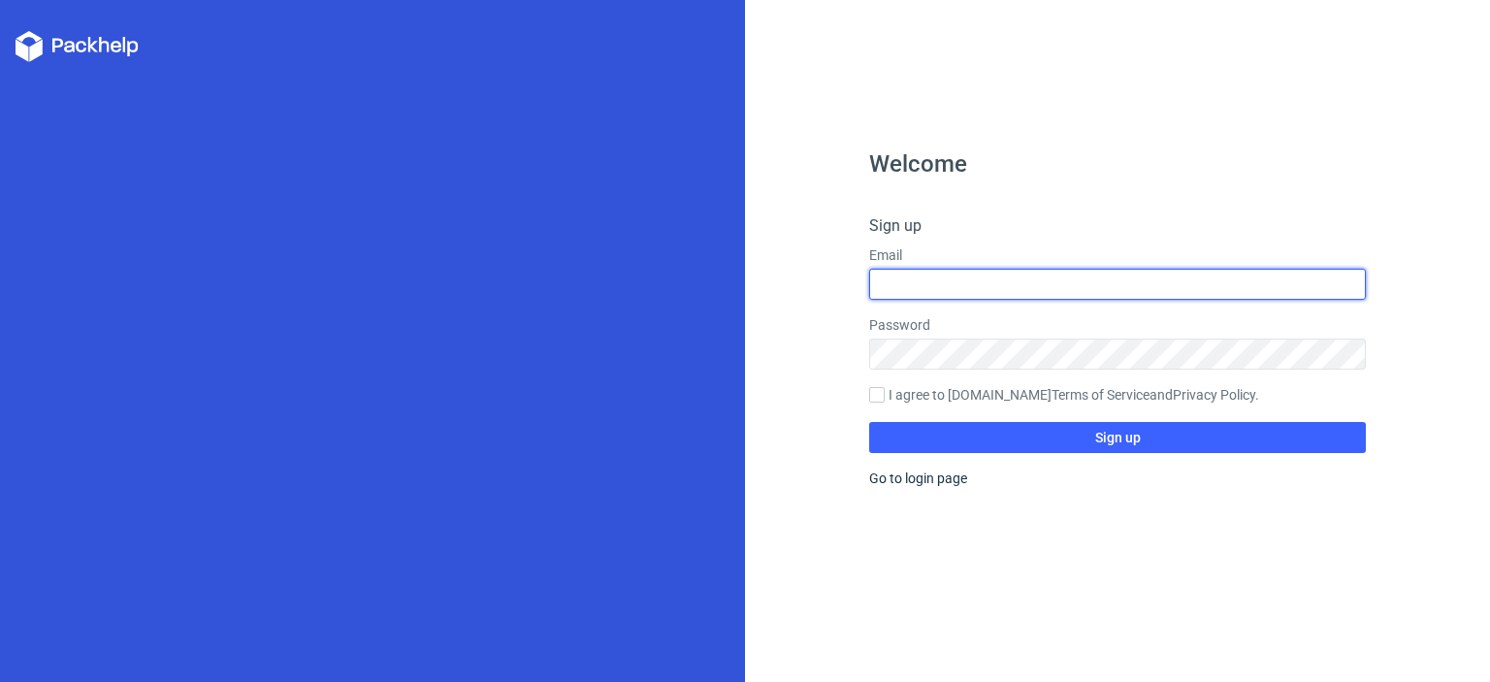
click at [925, 282] on input "text" at bounding box center [1117, 284] width 497 height 31
type input "[EMAIL_ADDRESS][DOMAIN_NAME]"
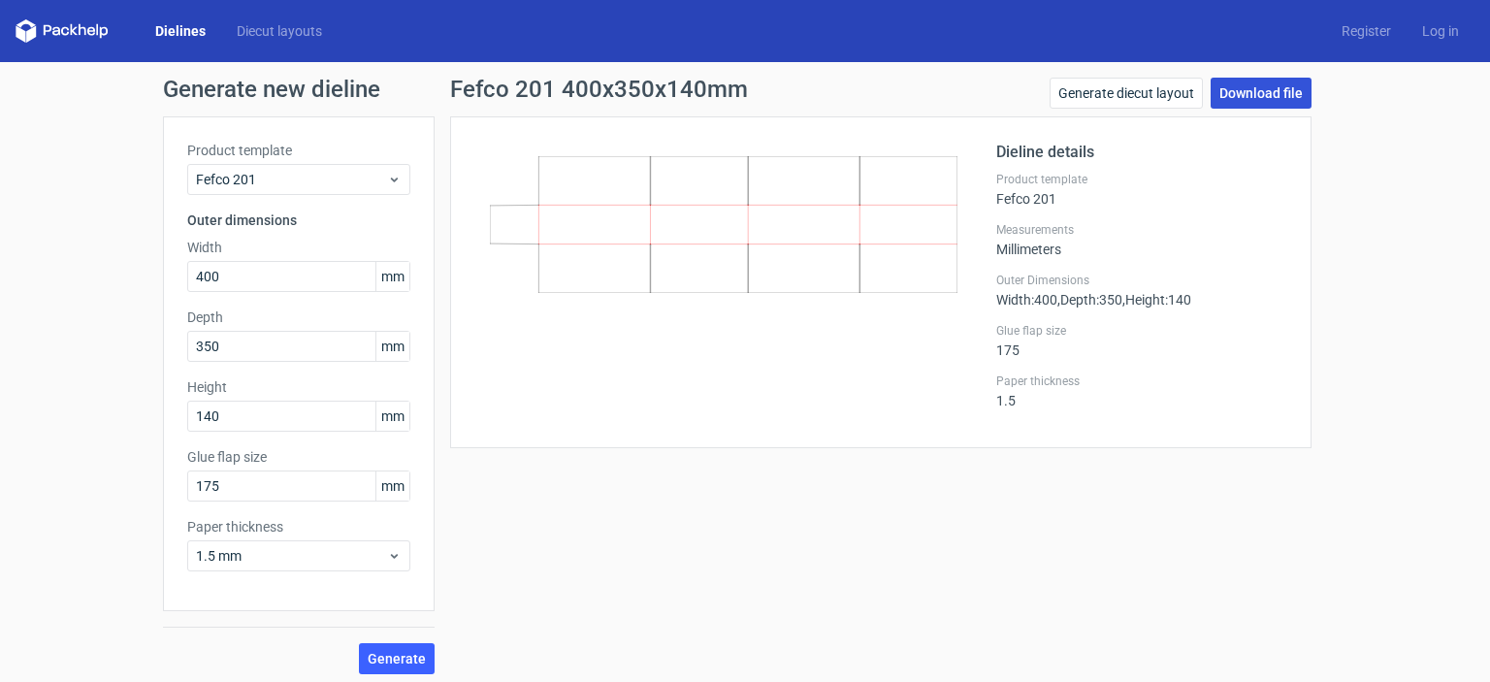
click at [1243, 97] on link "Download file" at bounding box center [1261, 93] width 101 height 31
